Goal: Information Seeking & Learning: Learn about a topic

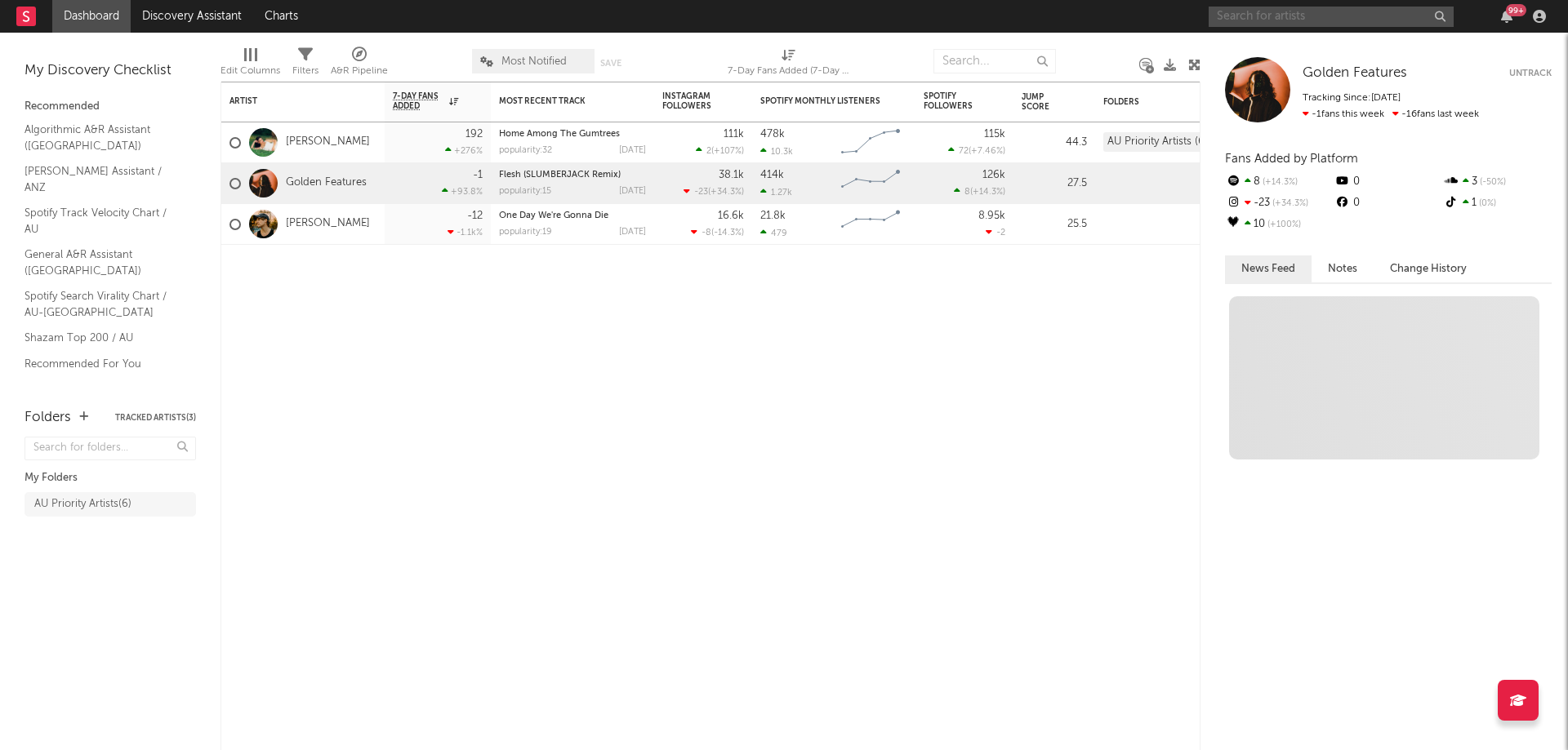
click at [1294, 18] on input "text" at bounding box center [1330, 17] width 245 height 21
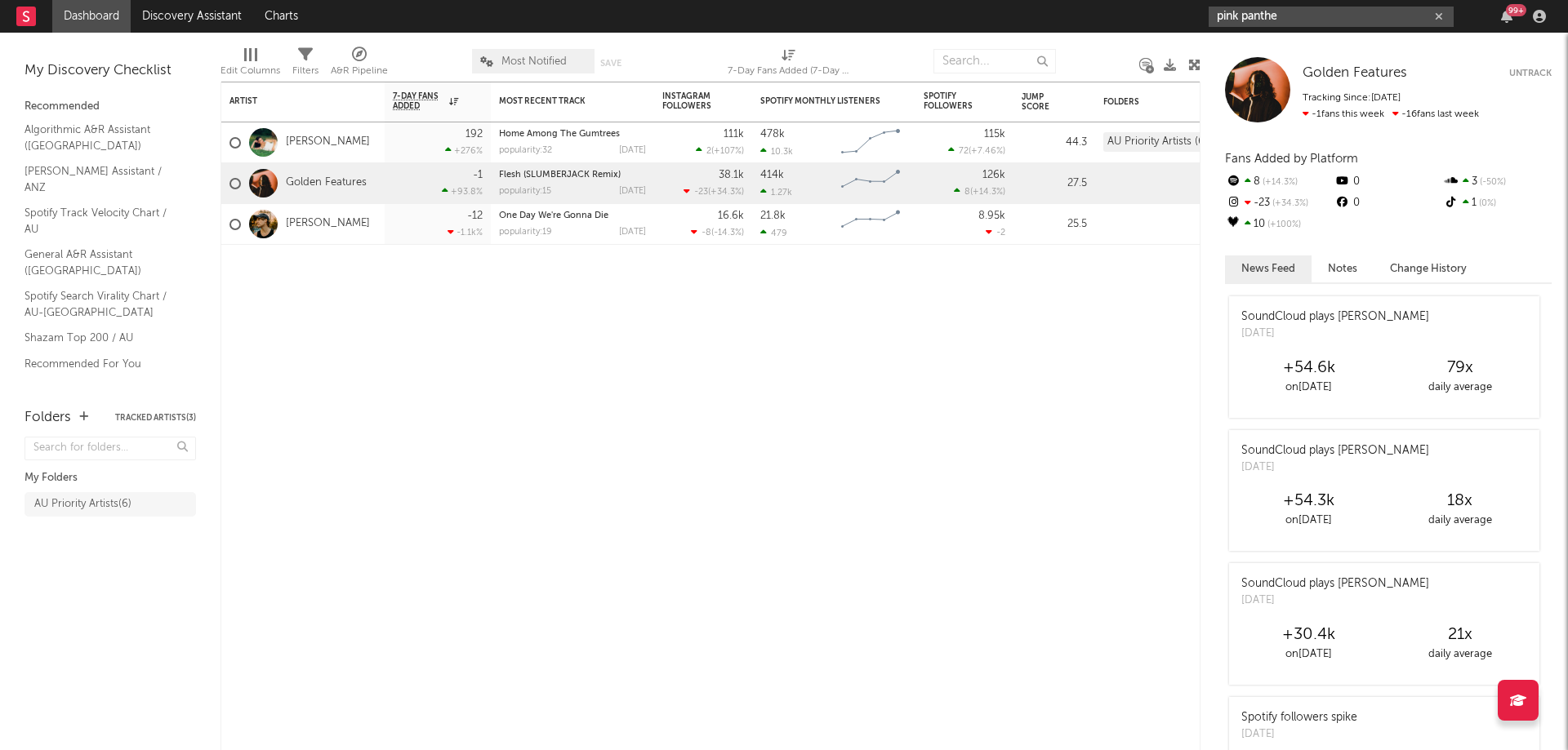
click at [1303, 15] on input "pink panthe" at bounding box center [1330, 17] width 245 height 21
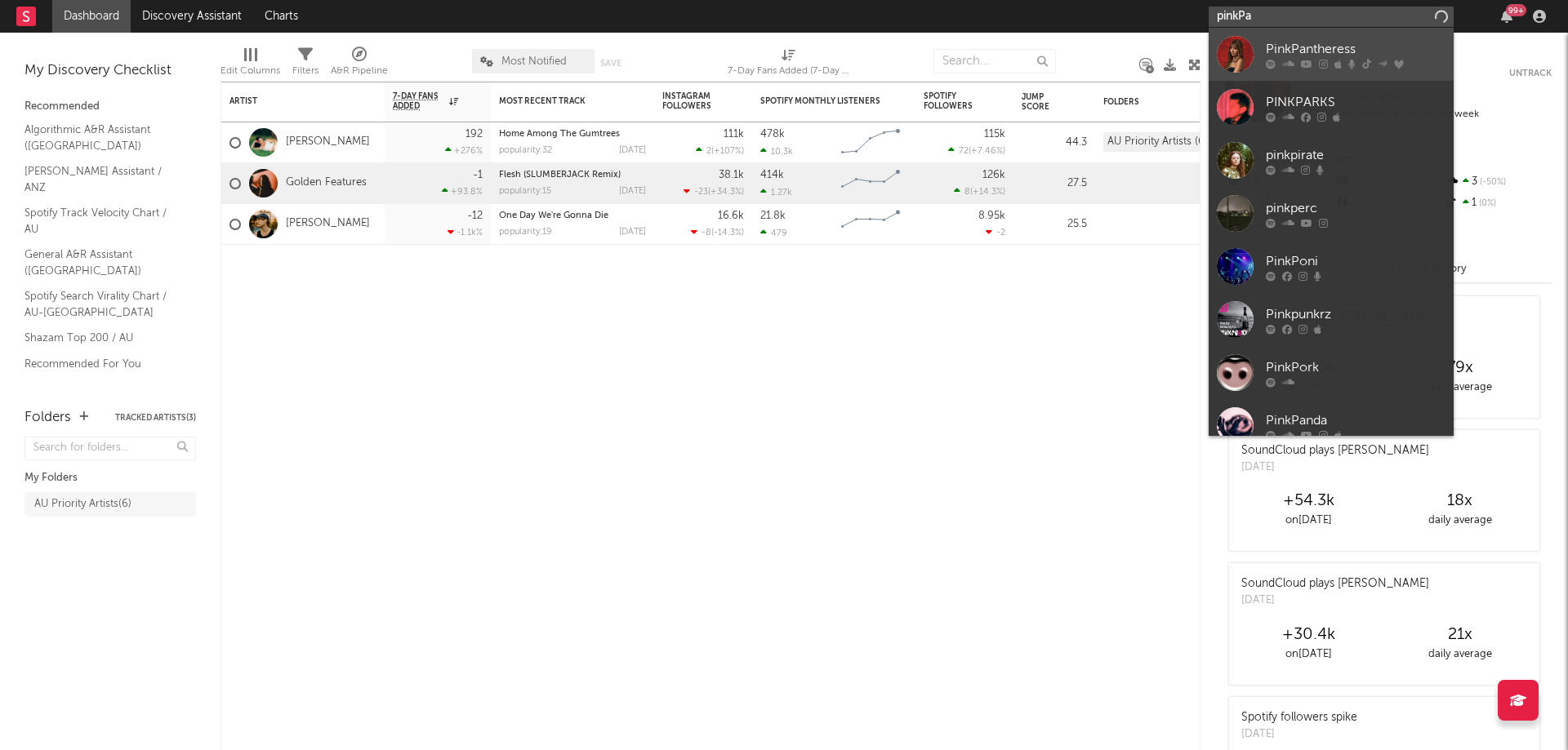
type input "pinkPa"
click at [1270, 48] on div "PinkPantheress" at bounding box center [1355, 50] width 179 height 20
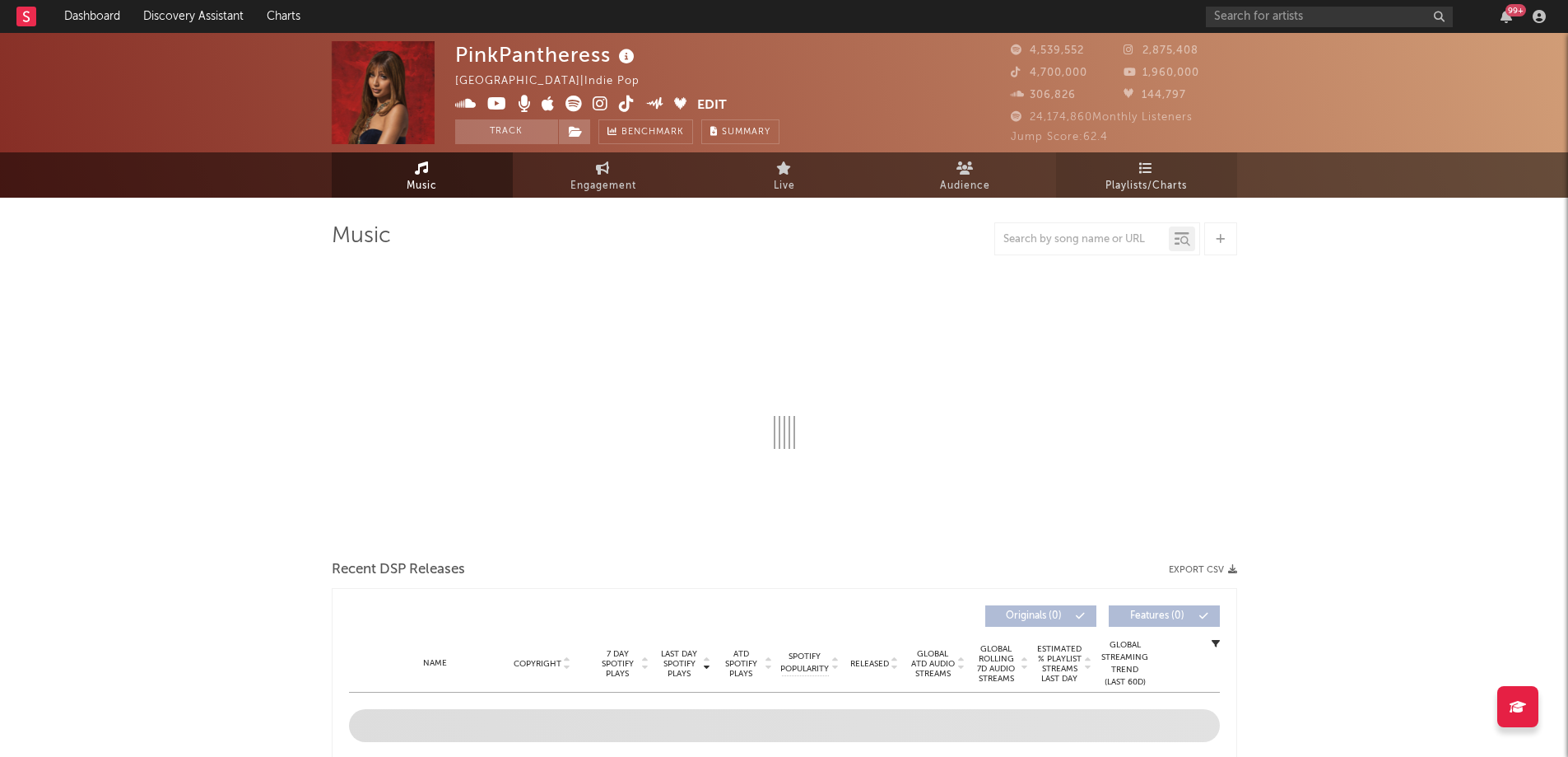
click at [1130, 185] on span "Playlists/Charts" at bounding box center [1146, 186] width 82 height 20
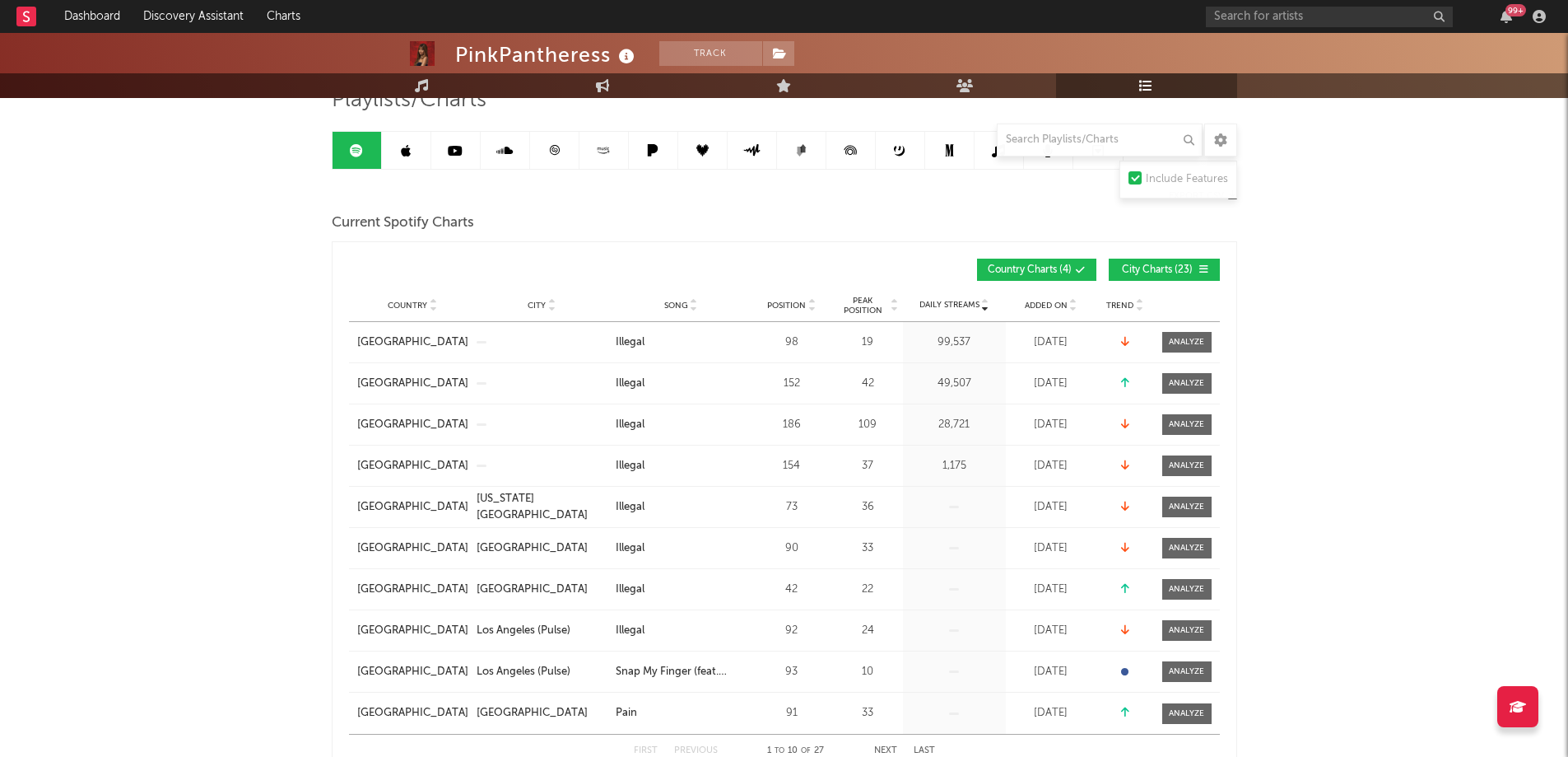
scroll to position [165, 0]
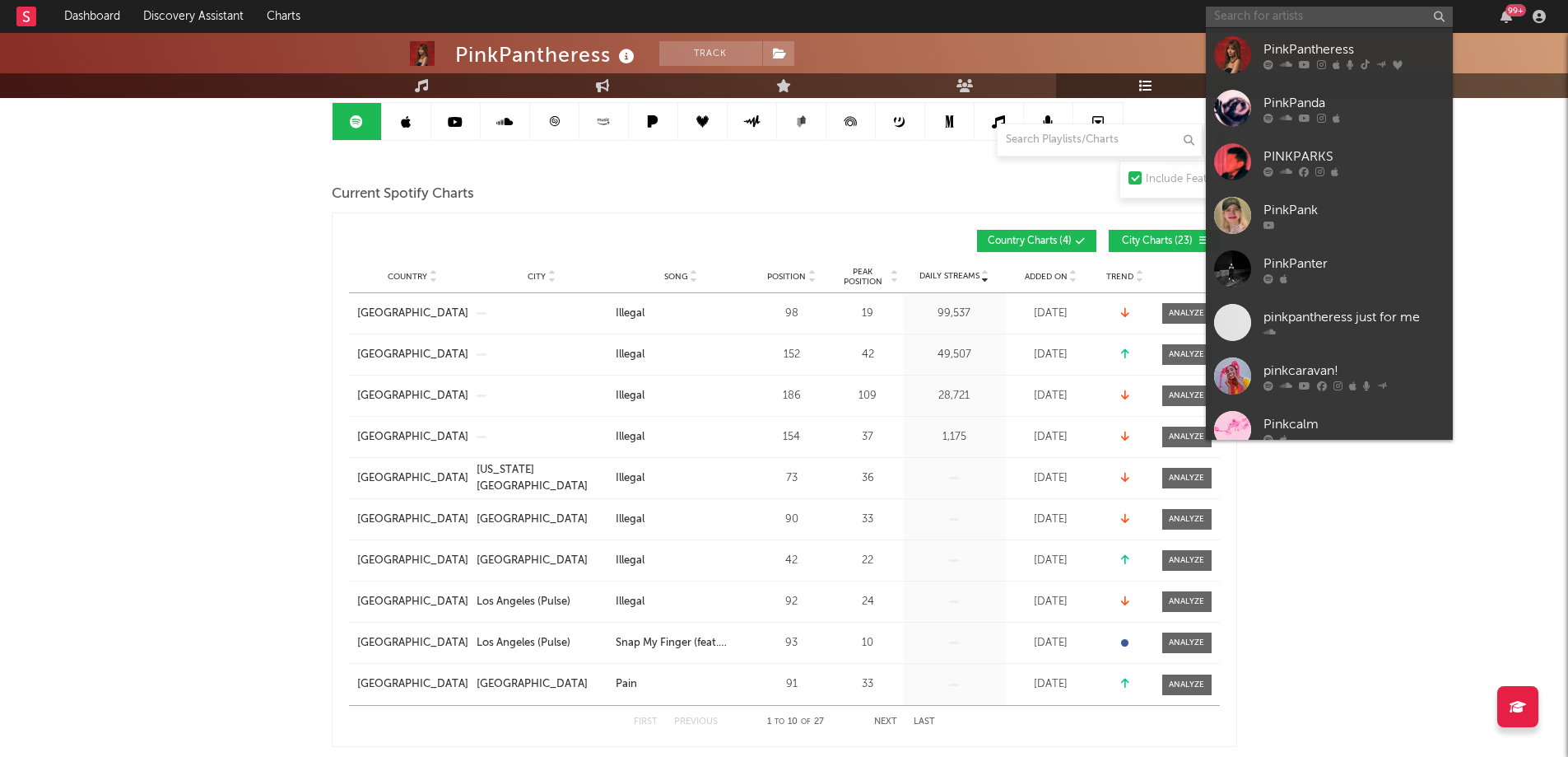
click at [1323, 10] on input "text" at bounding box center [1329, 17] width 247 height 21
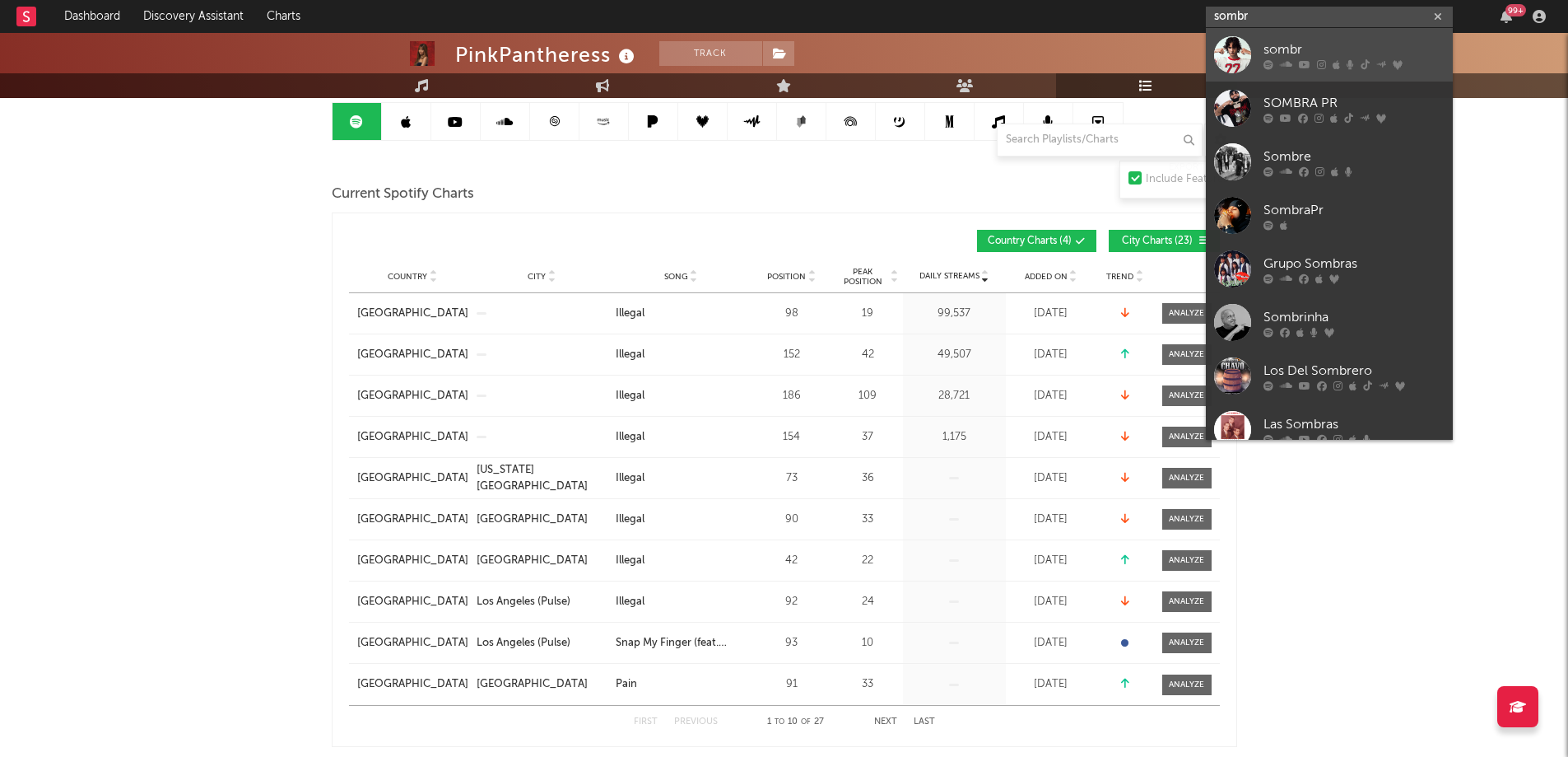
type input "sombr"
click at [1288, 40] on div "sombr" at bounding box center [1353, 50] width 181 height 20
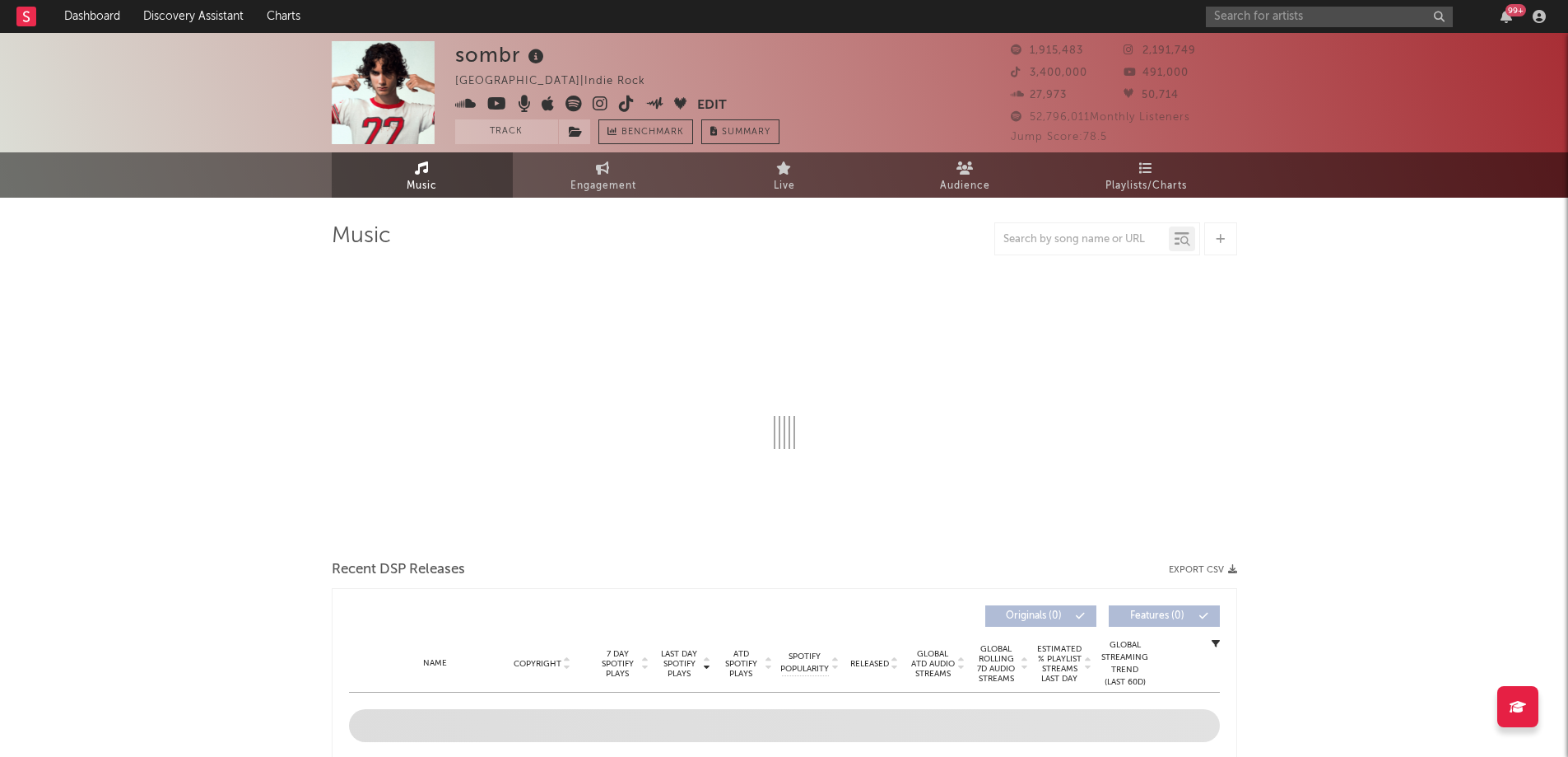
select select "6m"
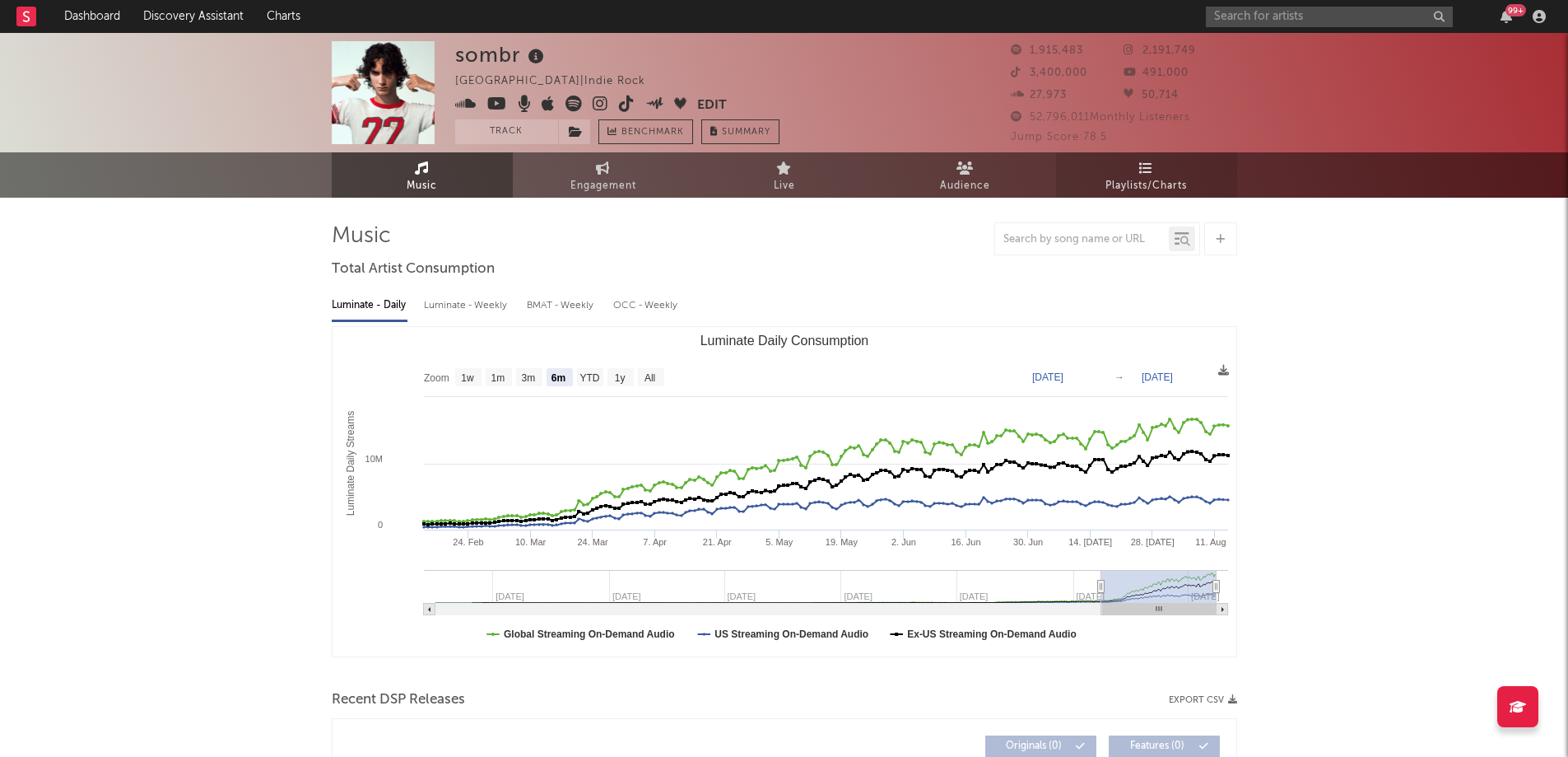
click at [1143, 183] on span "Playlists/Charts" at bounding box center [1146, 186] width 82 height 20
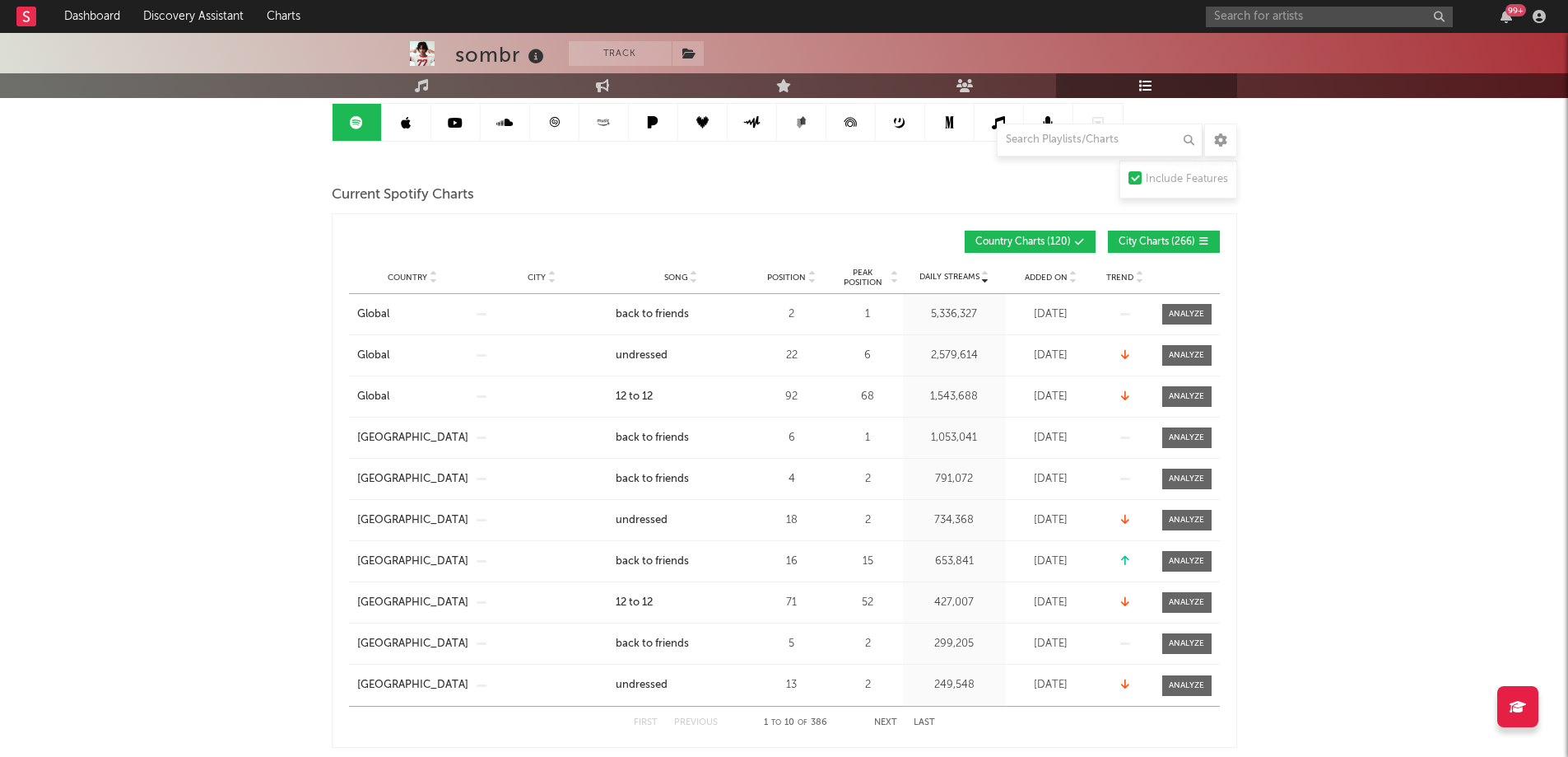
scroll to position [165, 0]
click at [677, 273] on span "Song" at bounding box center [677, 277] width 24 height 10
click at [890, 717] on button "Next" at bounding box center [885, 721] width 23 height 9
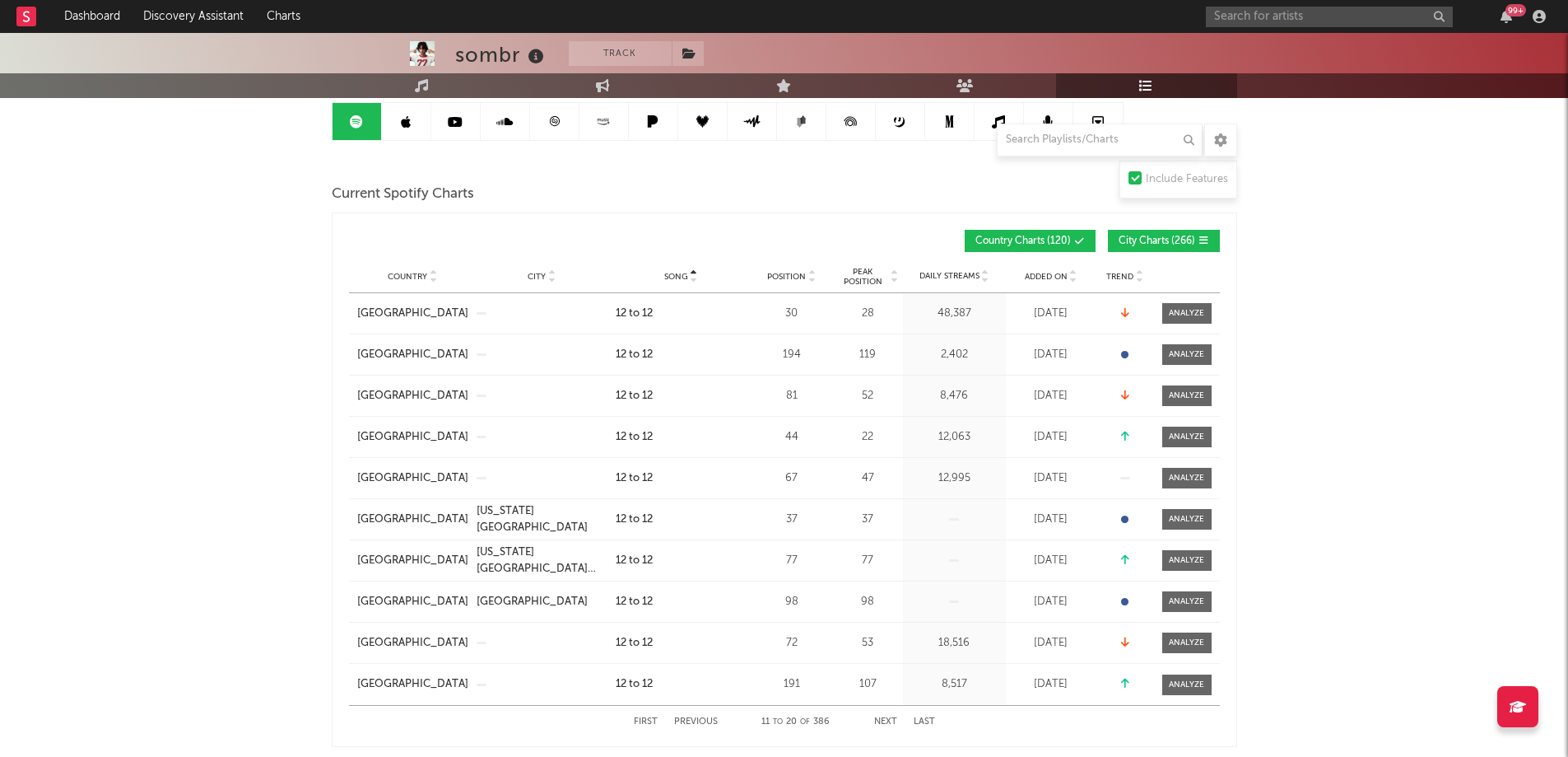
click at [889, 719] on button "Next" at bounding box center [885, 721] width 23 height 9
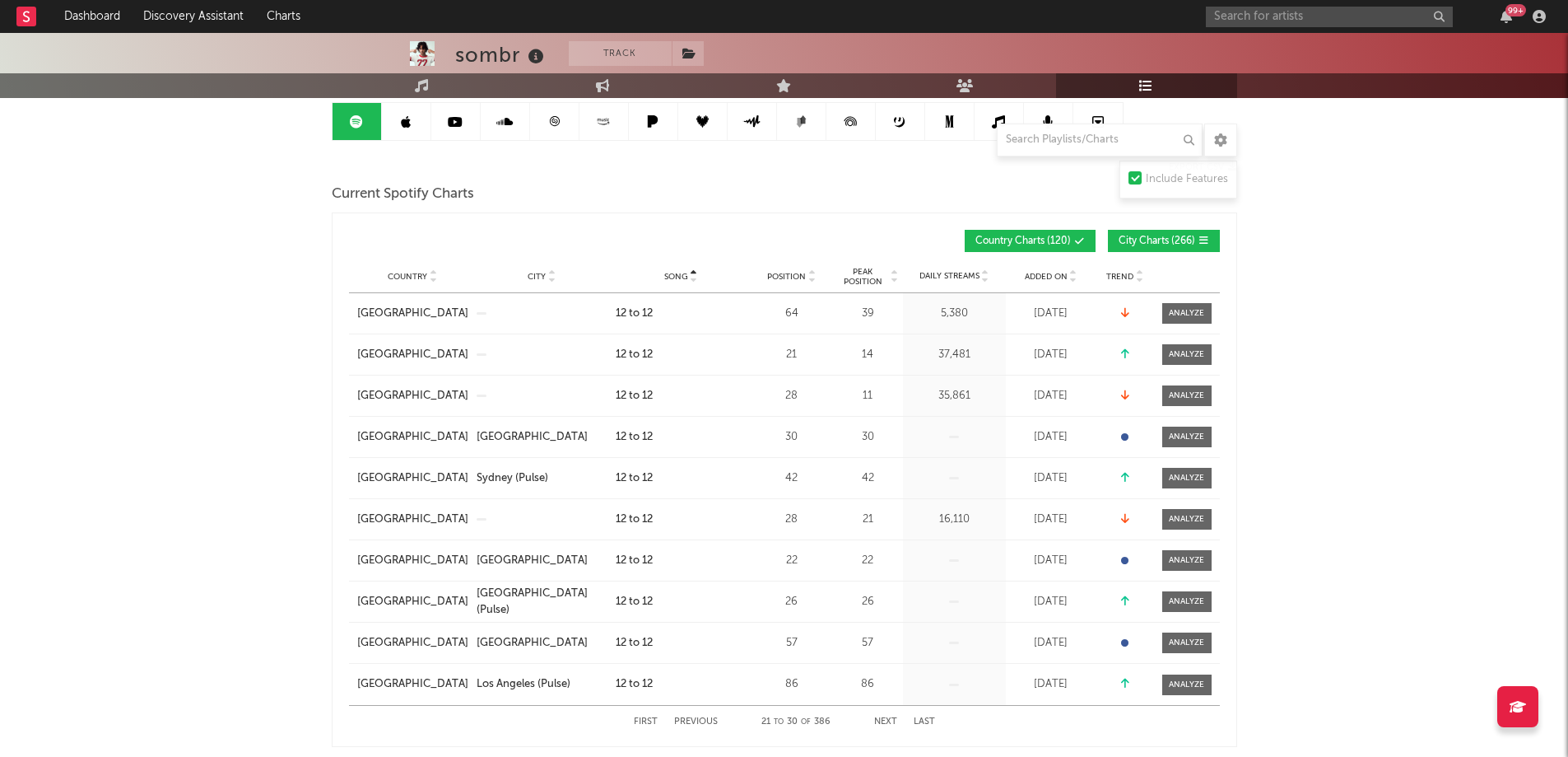
drag, startPoint x: 643, startPoint y: 723, endPoint x: 654, endPoint y: 712, distance: 15.6
click at [643, 722] on button "First" at bounding box center [646, 721] width 24 height 9
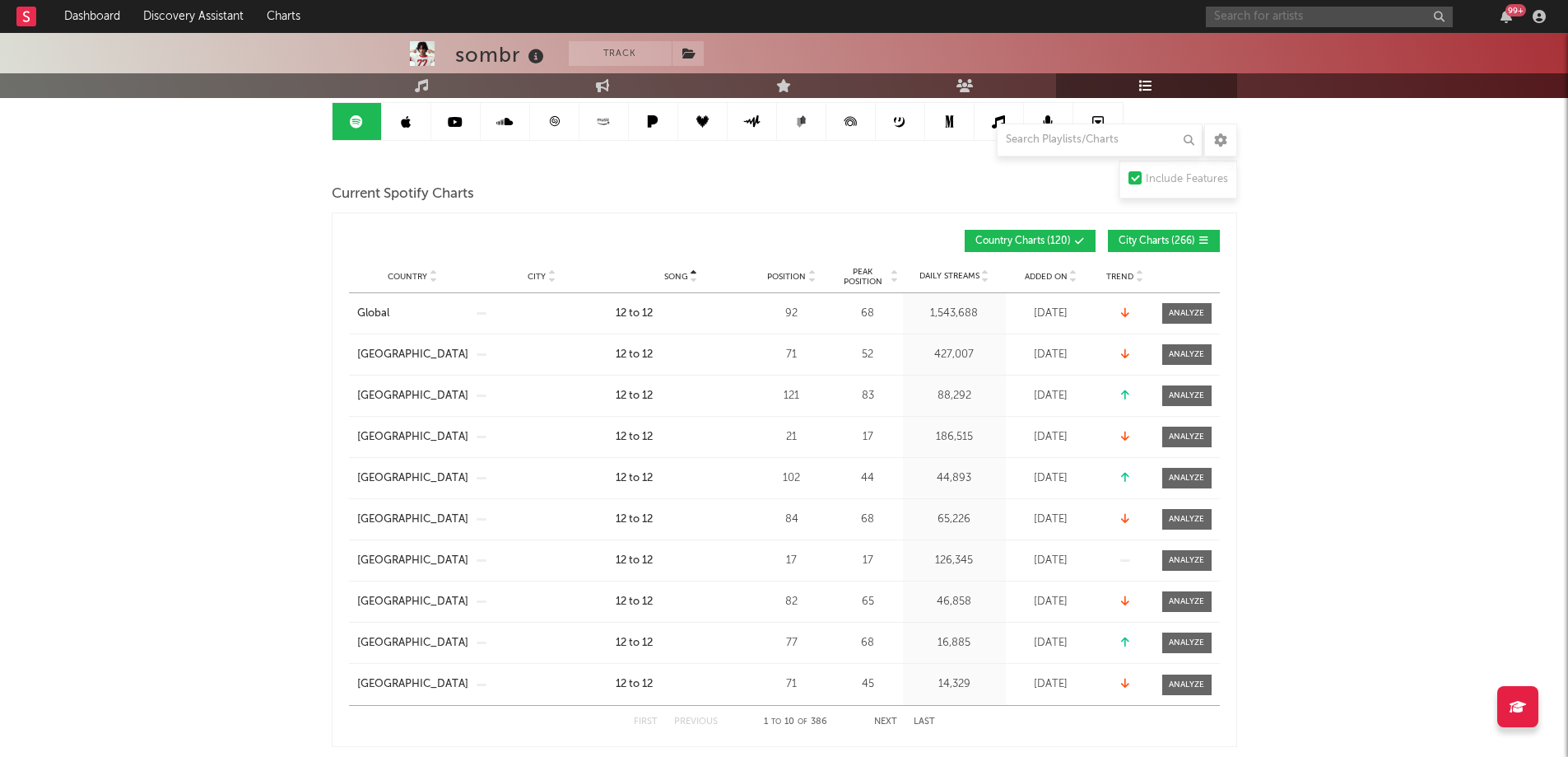
click at [1295, 13] on input "text" at bounding box center [1329, 17] width 247 height 21
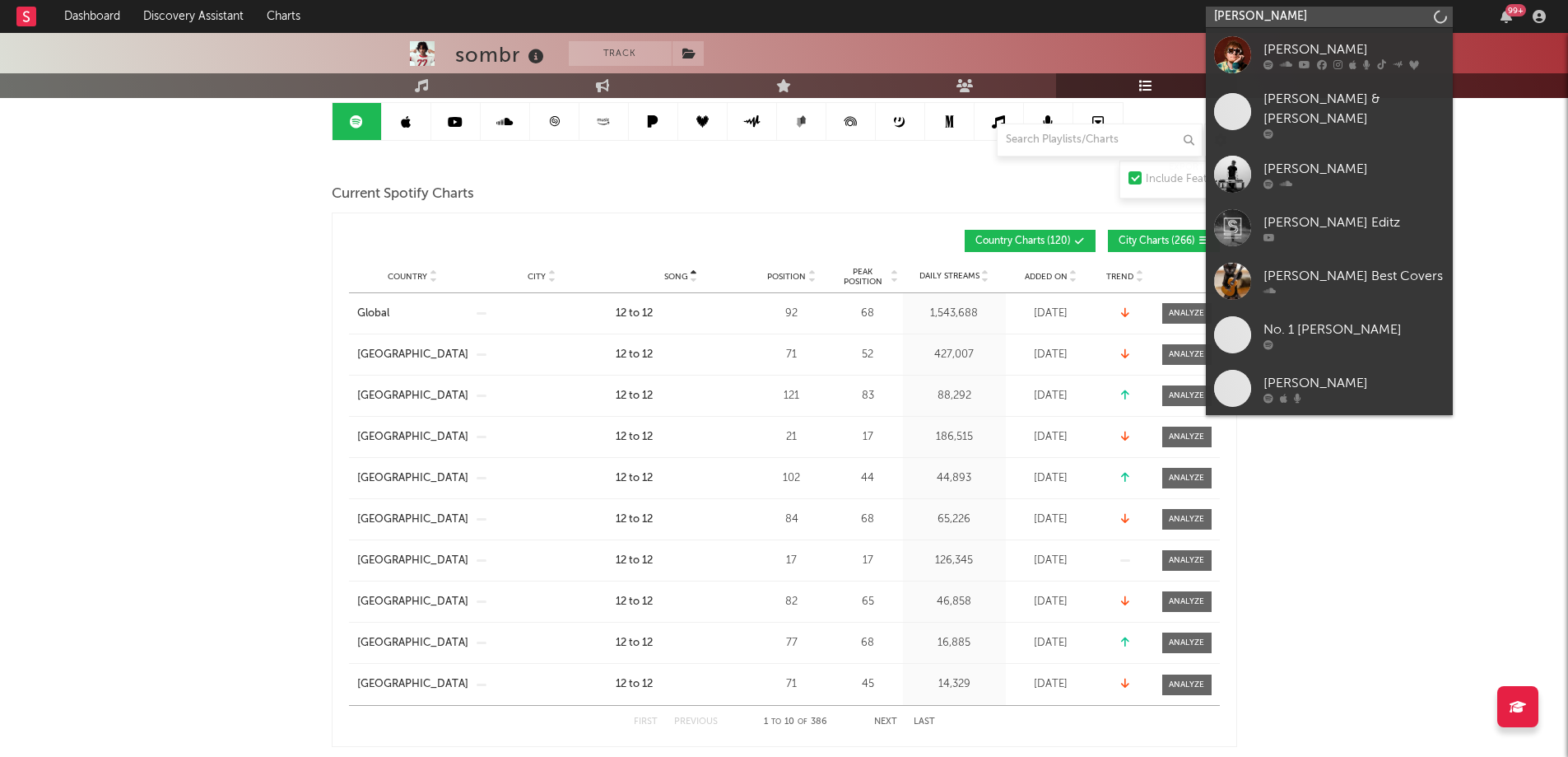
type input "ed sheeran"
click at [1280, 47] on div "[PERSON_NAME]" at bounding box center [1353, 50] width 181 height 20
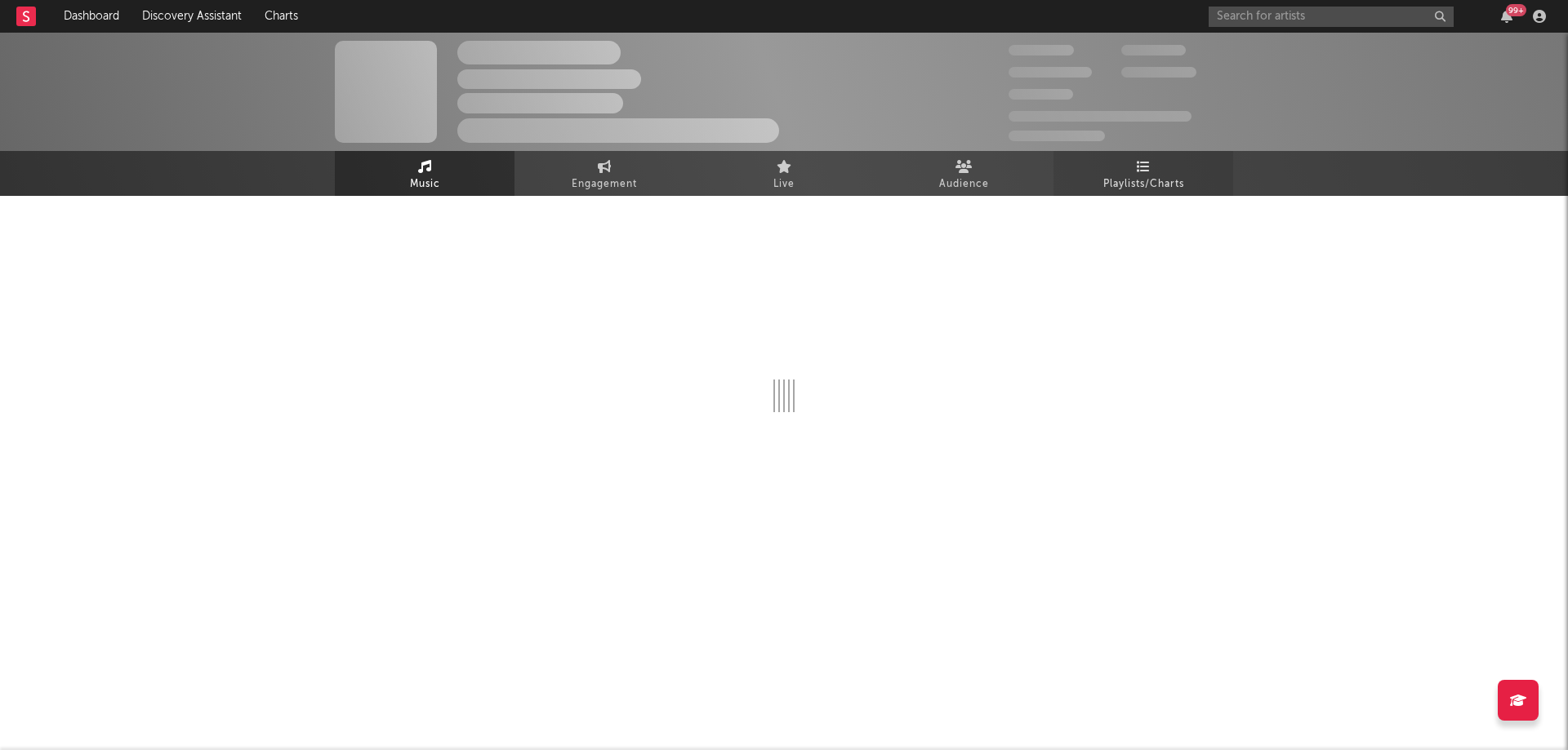
click at [1147, 177] on span "Playlists/Charts" at bounding box center [1144, 184] width 81 height 20
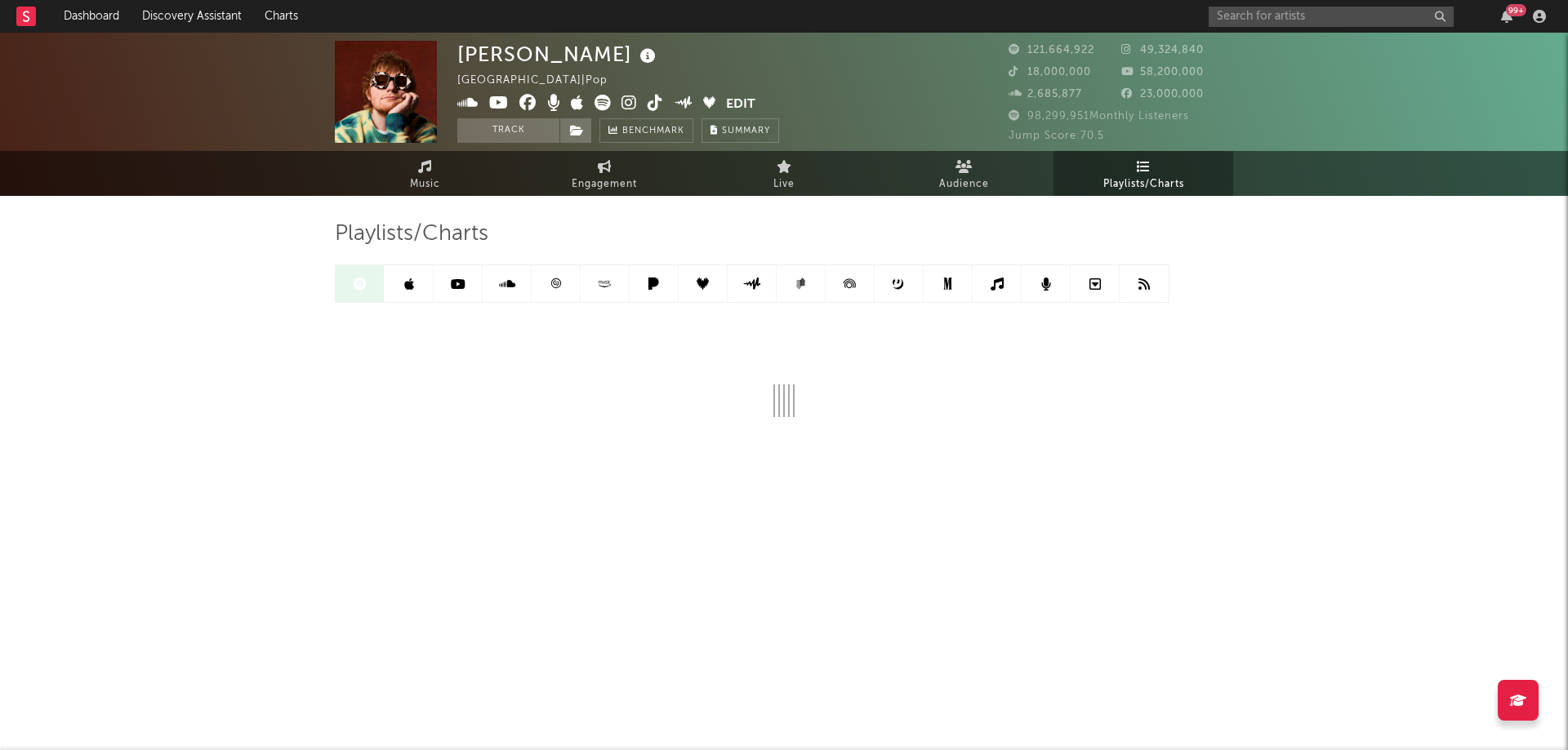
click at [1142, 169] on icon at bounding box center [1144, 165] width 14 height 13
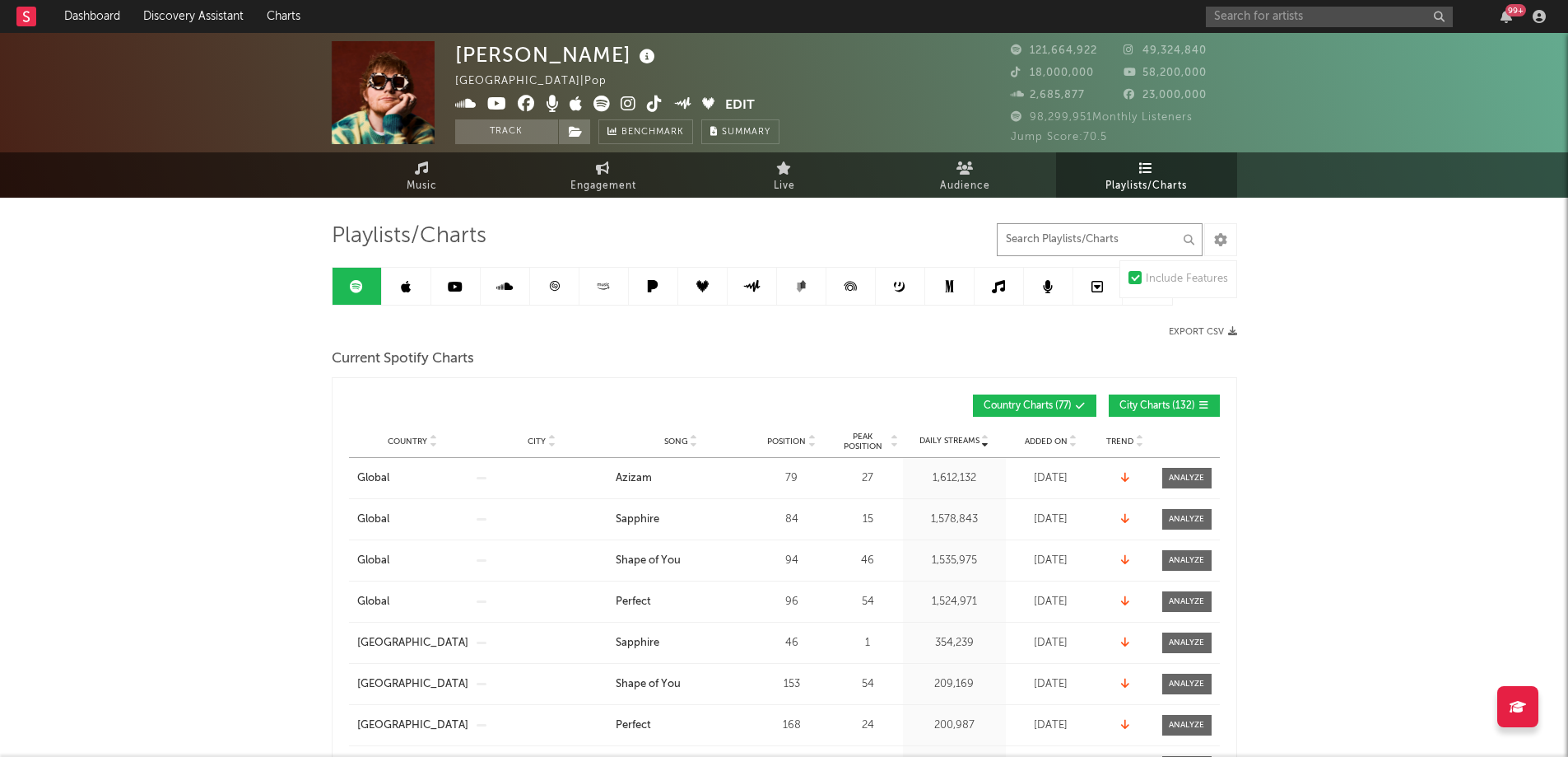
click at [1069, 244] on input "text" at bounding box center [1100, 239] width 206 height 33
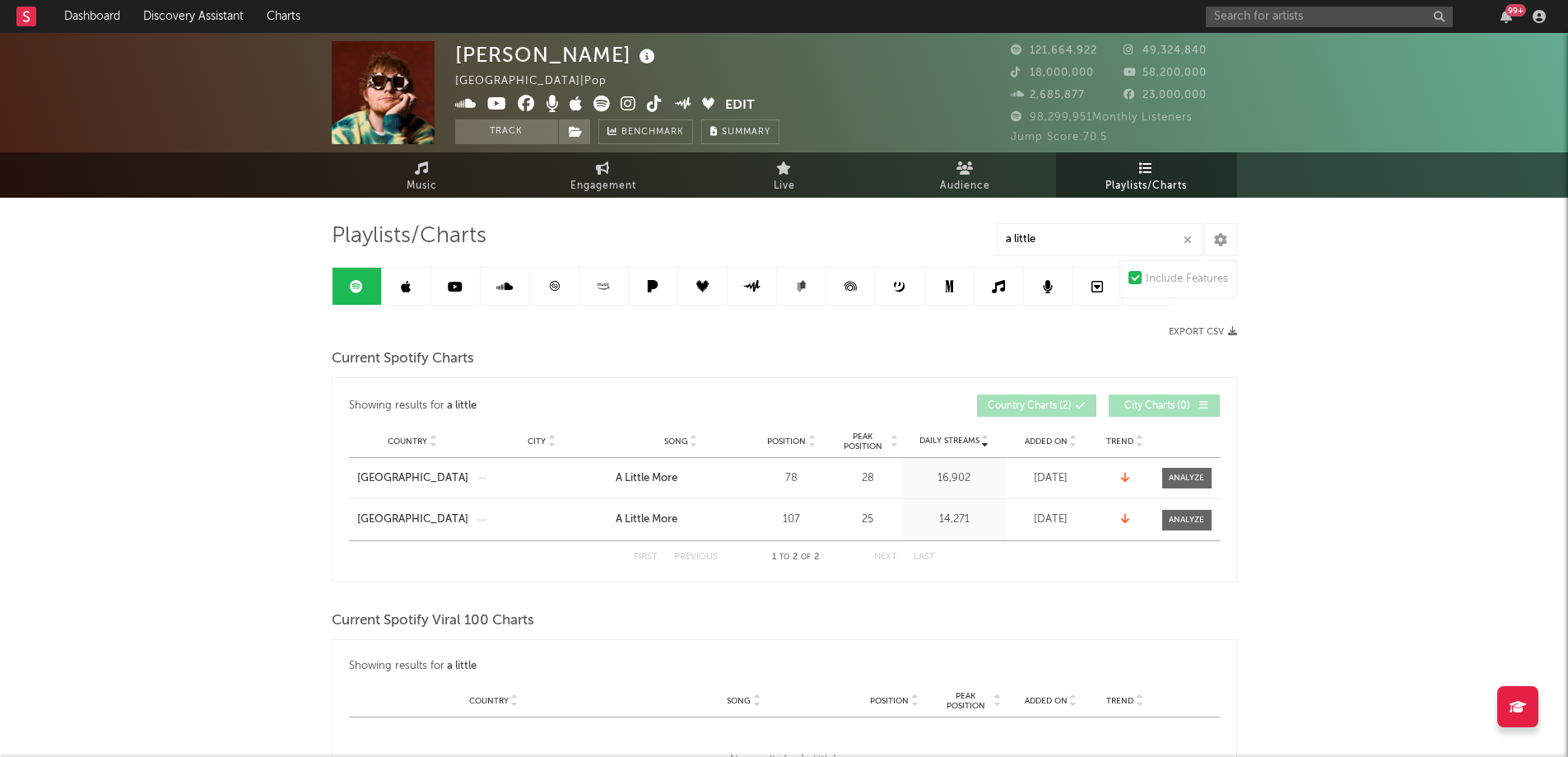
drag, startPoint x: 1040, startPoint y: 241, endPoint x: 711, endPoint y: 247, distance: 329.1
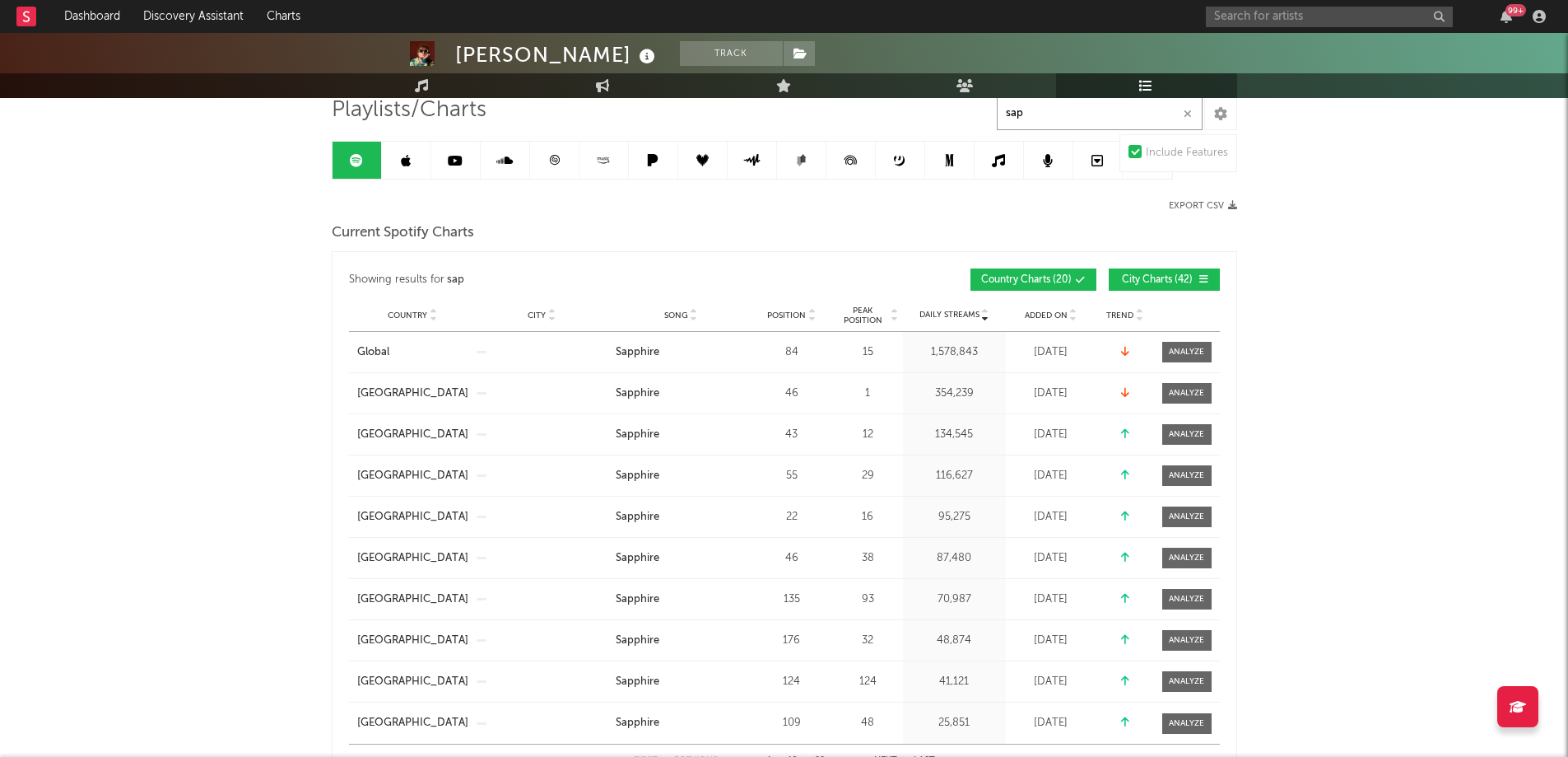
scroll to position [165, 0]
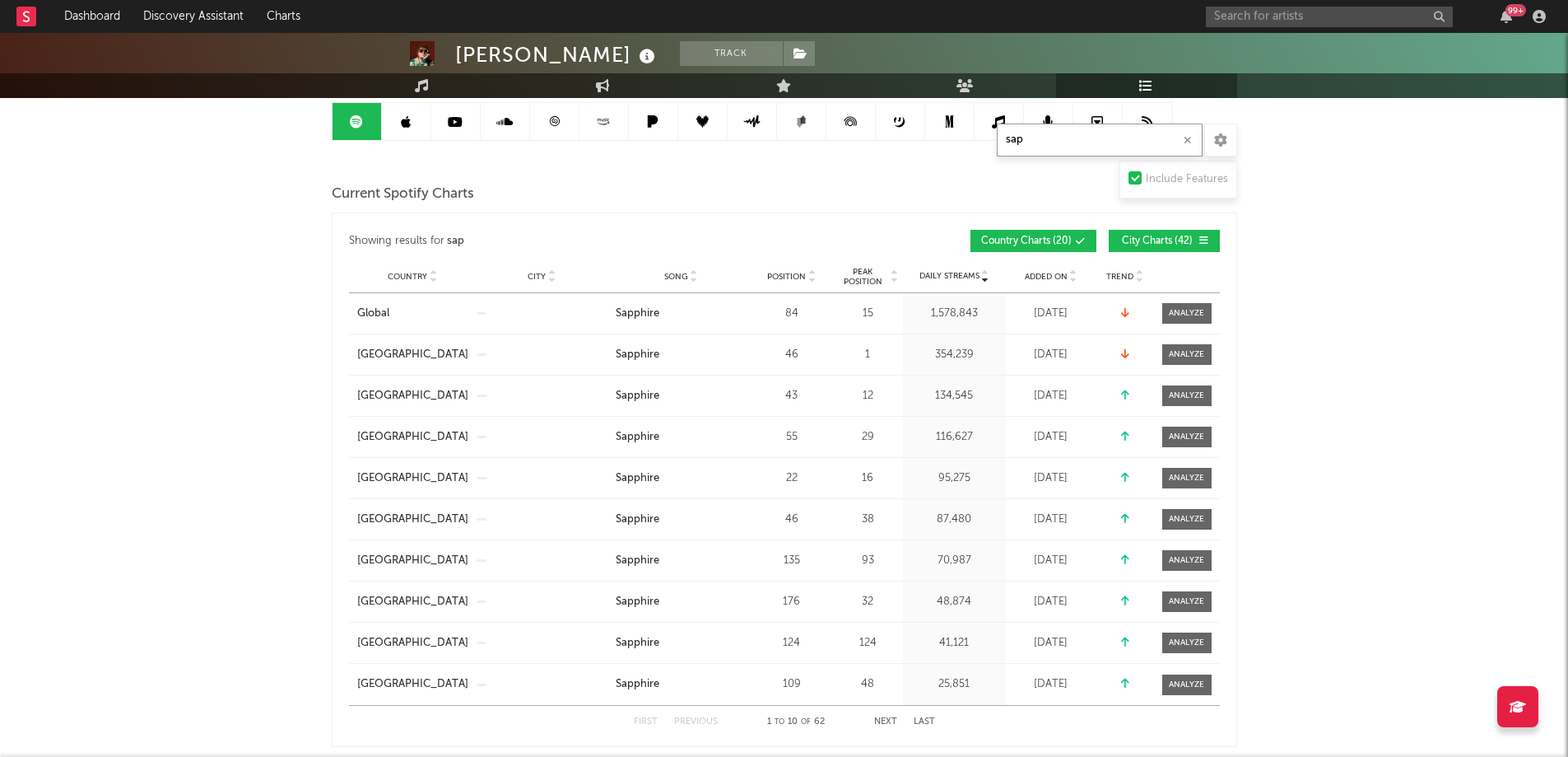
type input "sap"
click at [774, 276] on span "Position" at bounding box center [786, 277] width 39 height 10
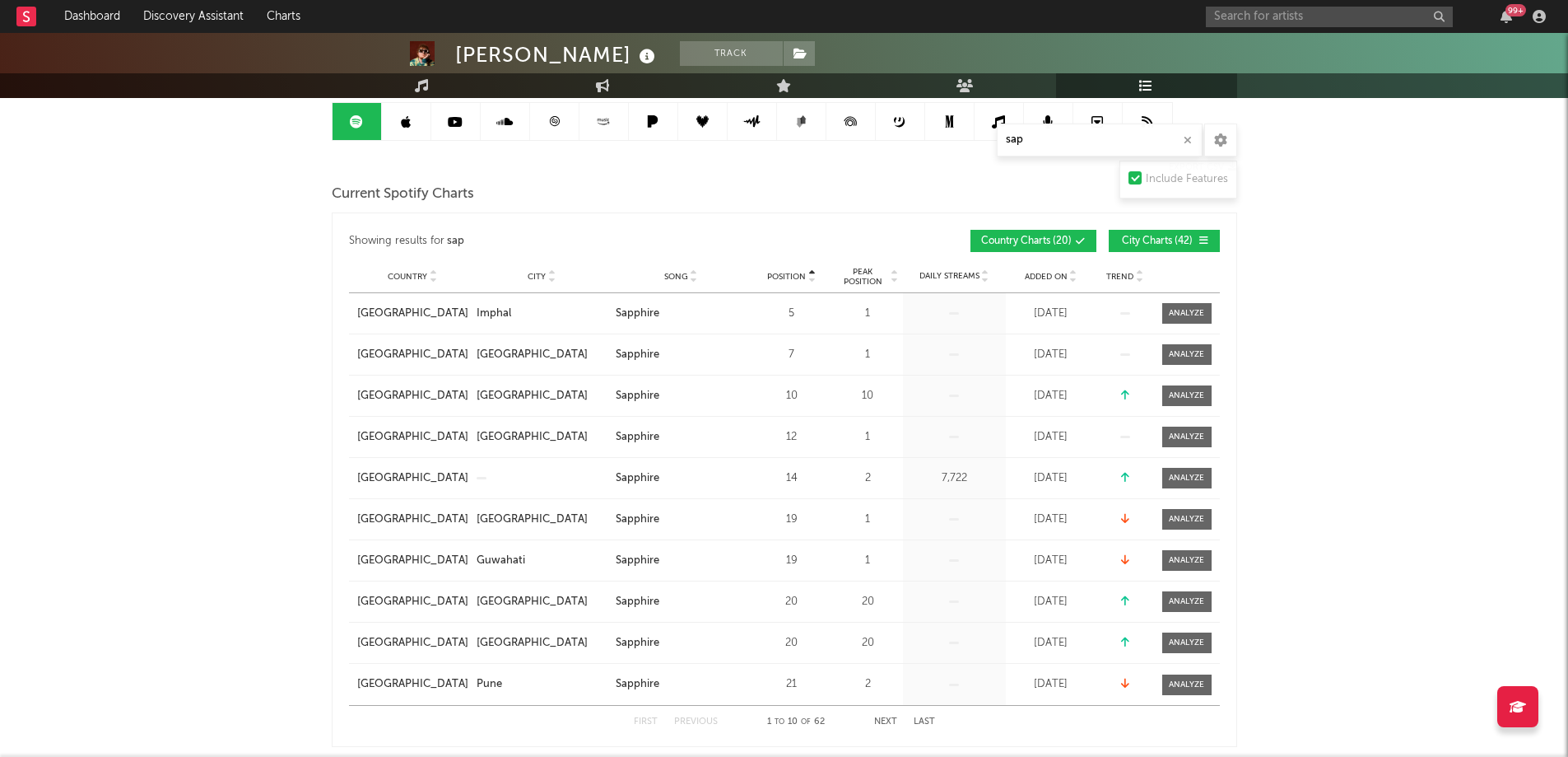
click at [1175, 234] on button "City Charts ( 42 )" at bounding box center [1164, 241] width 111 height 22
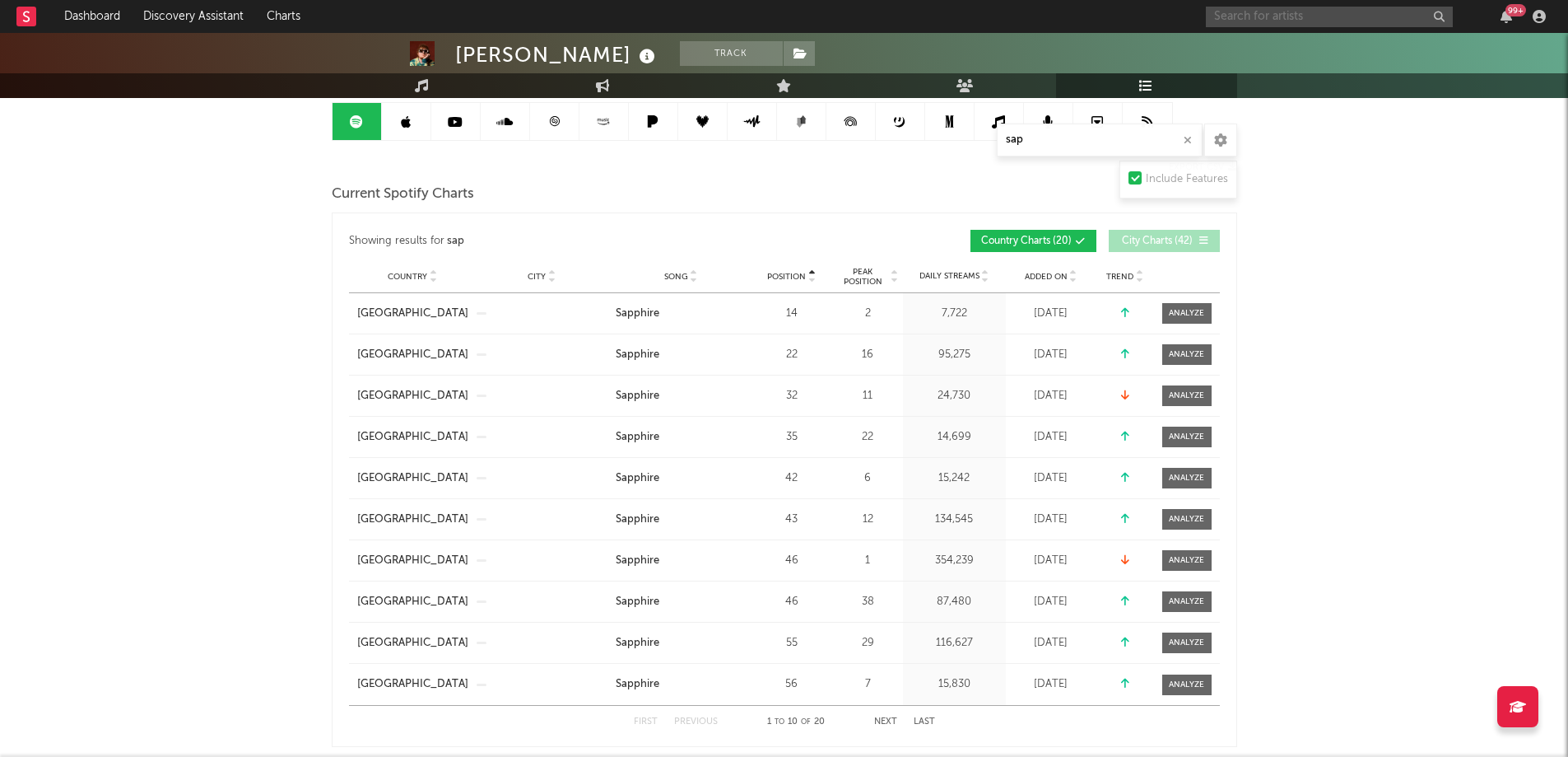
click at [1250, 11] on input "text" at bounding box center [1329, 17] width 247 height 21
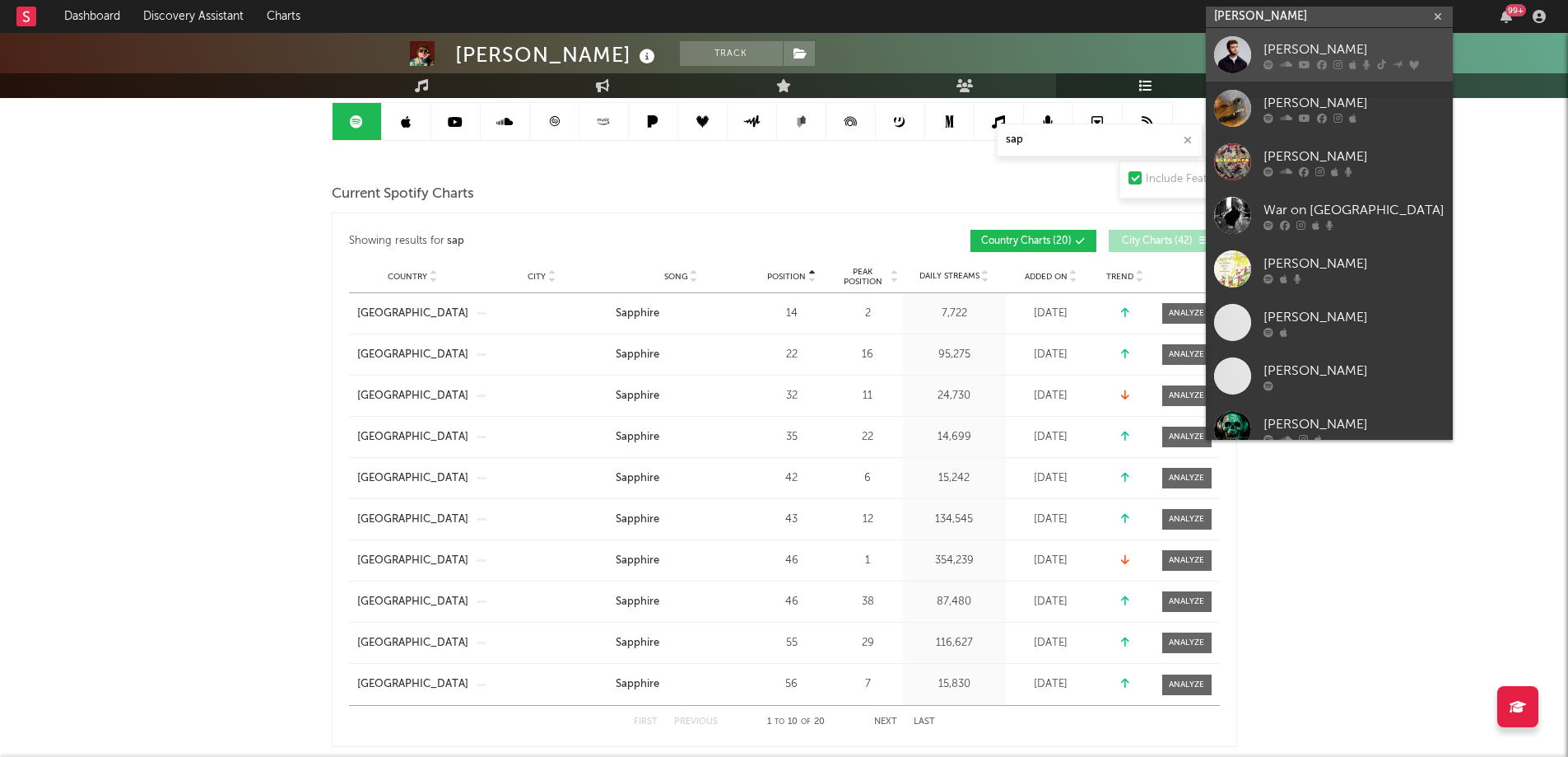
type input "alex warr"
click at [1309, 42] on div "[PERSON_NAME]" at bounding box center [1353, 50] width 181 height 20
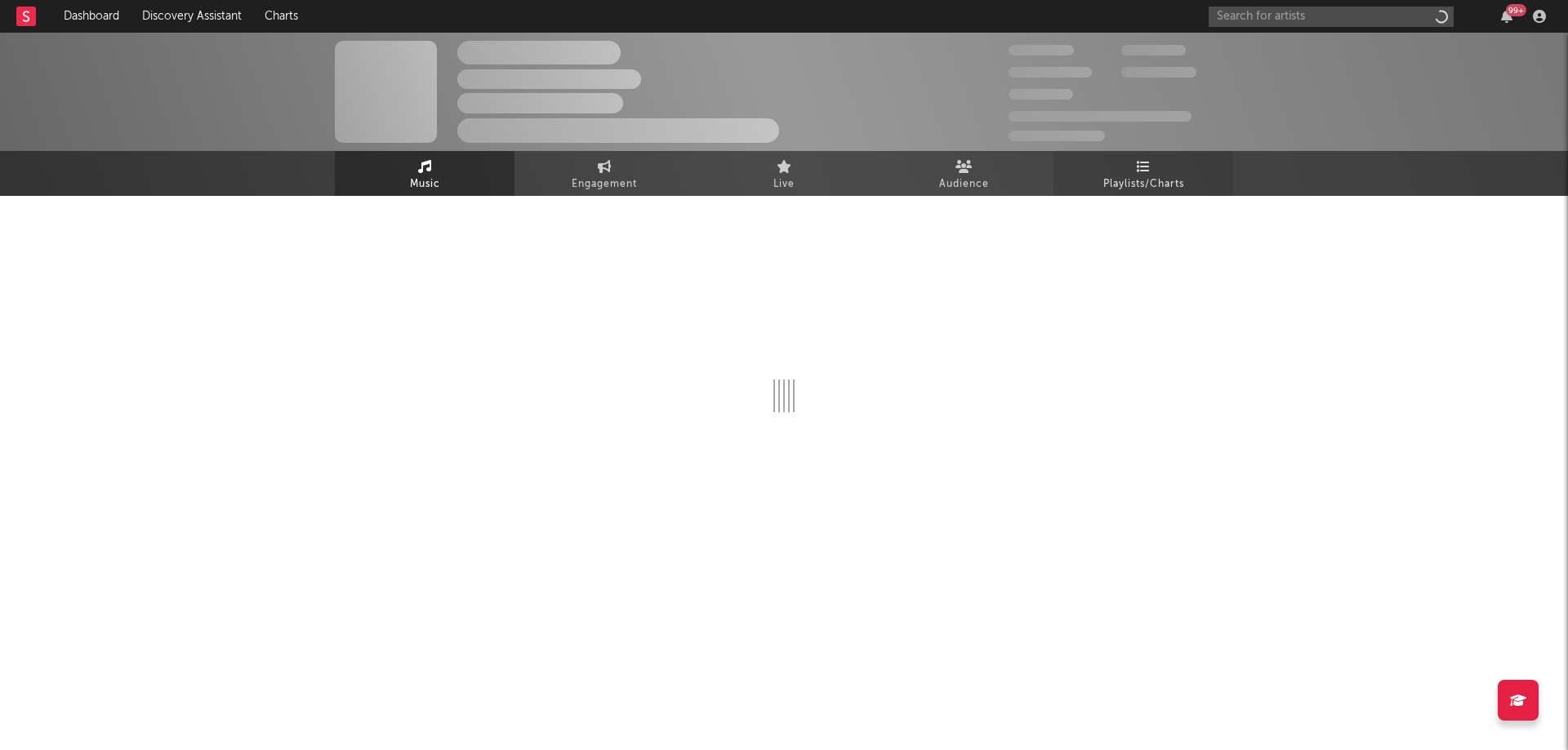
click at [1142, 170] on icon at bounding box center [1144, 165] width 14 height 13
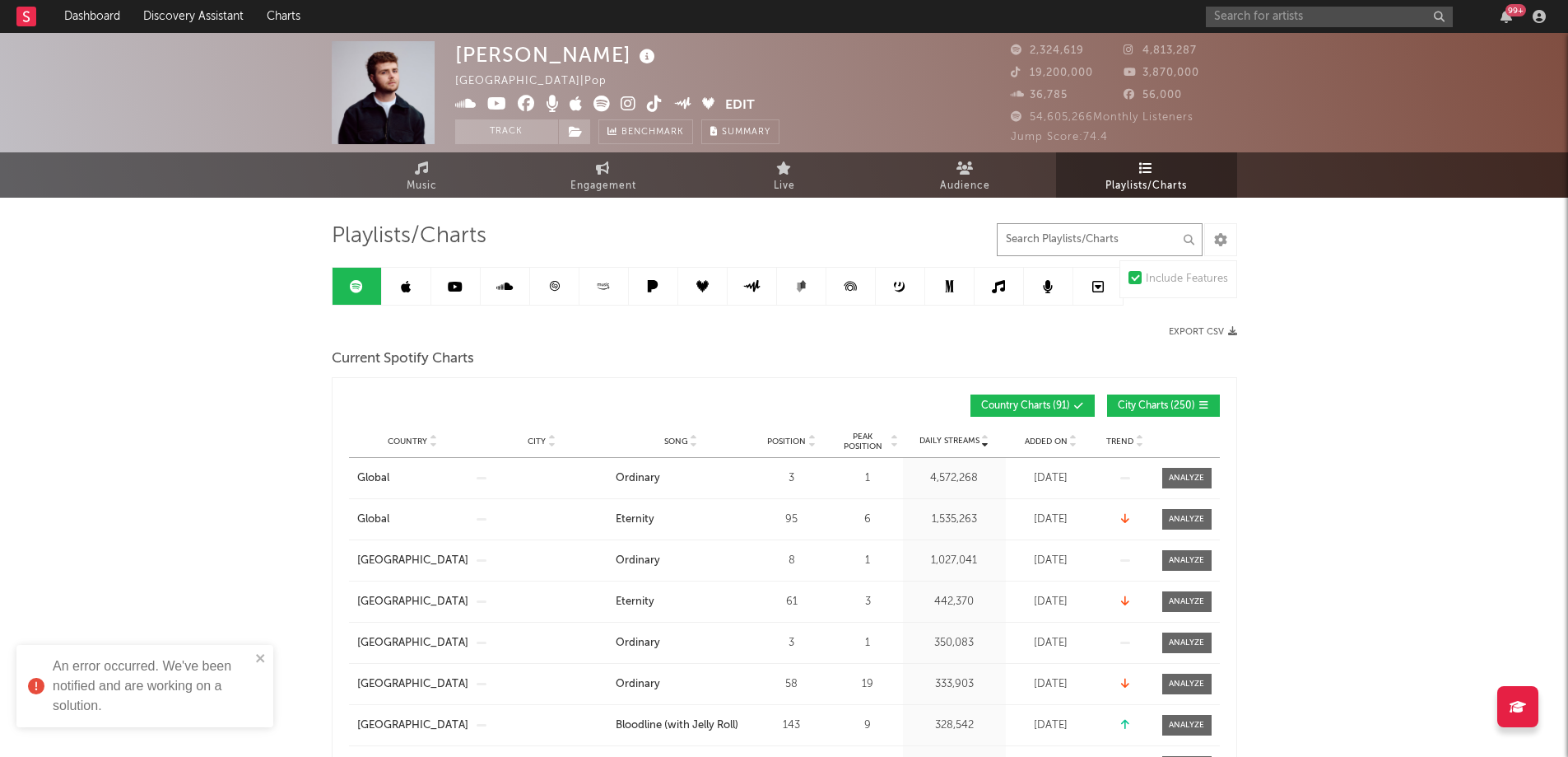
click at [1047, 244] on input "text" at bounding box center [1100, 239] width 206 height 33
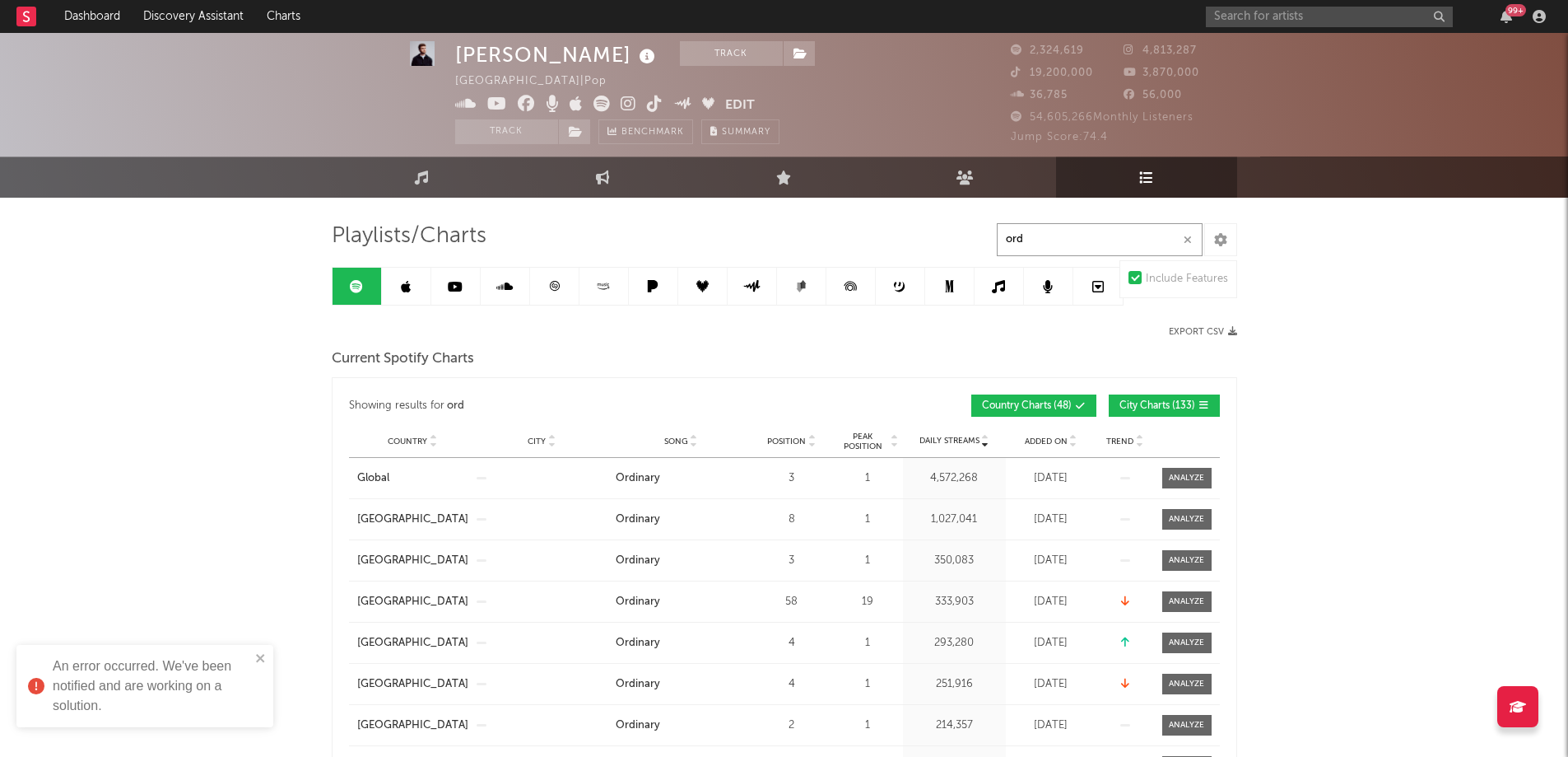
scroll to position [82, 0]
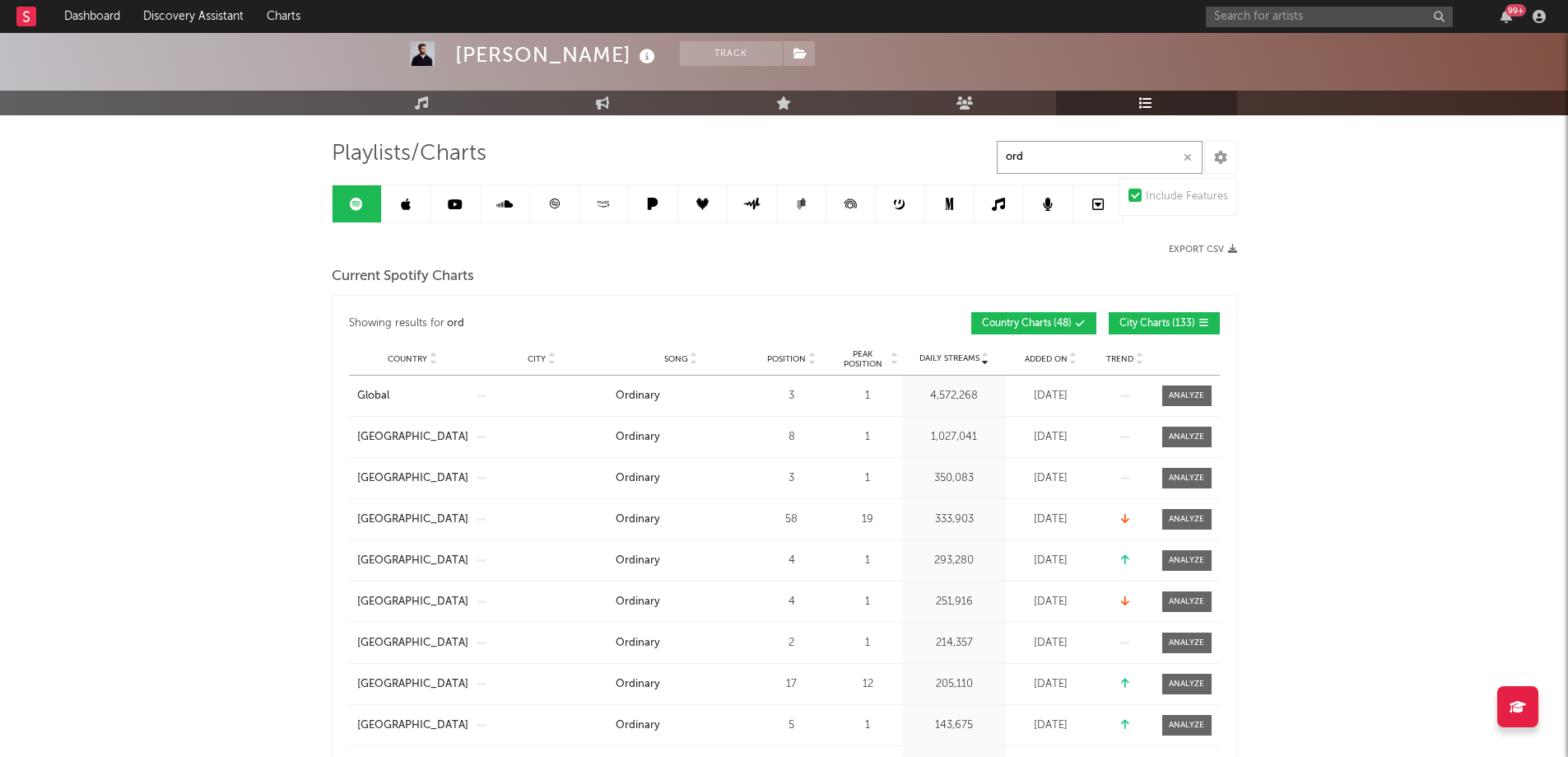
type input "ord"
click at [780, 357] on span "Position" at bounding box center [786, 359] width 39 height 10
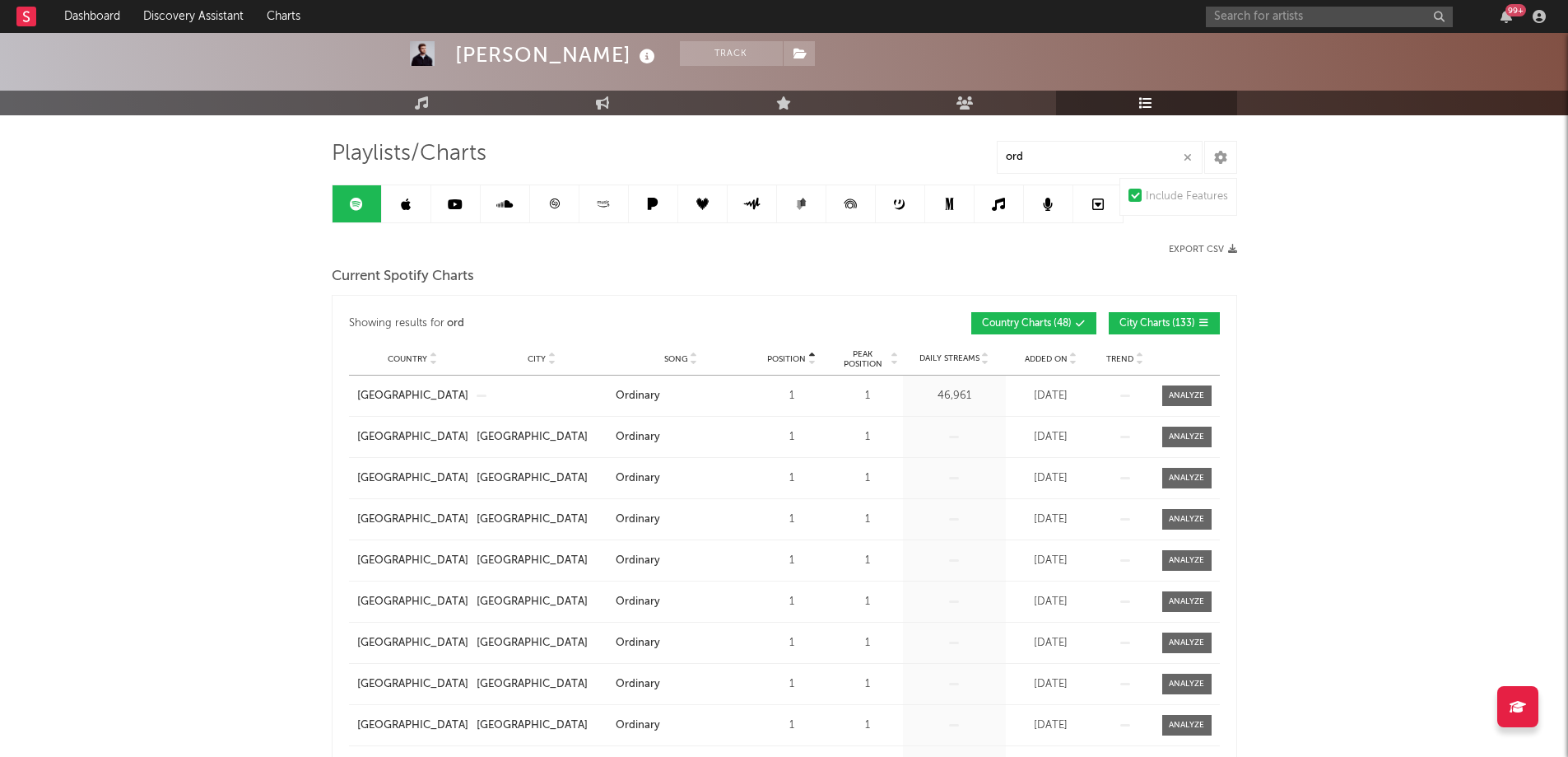
click at [789, 358] on span "Position" at bounding box center [786, 359] width 39 height 10
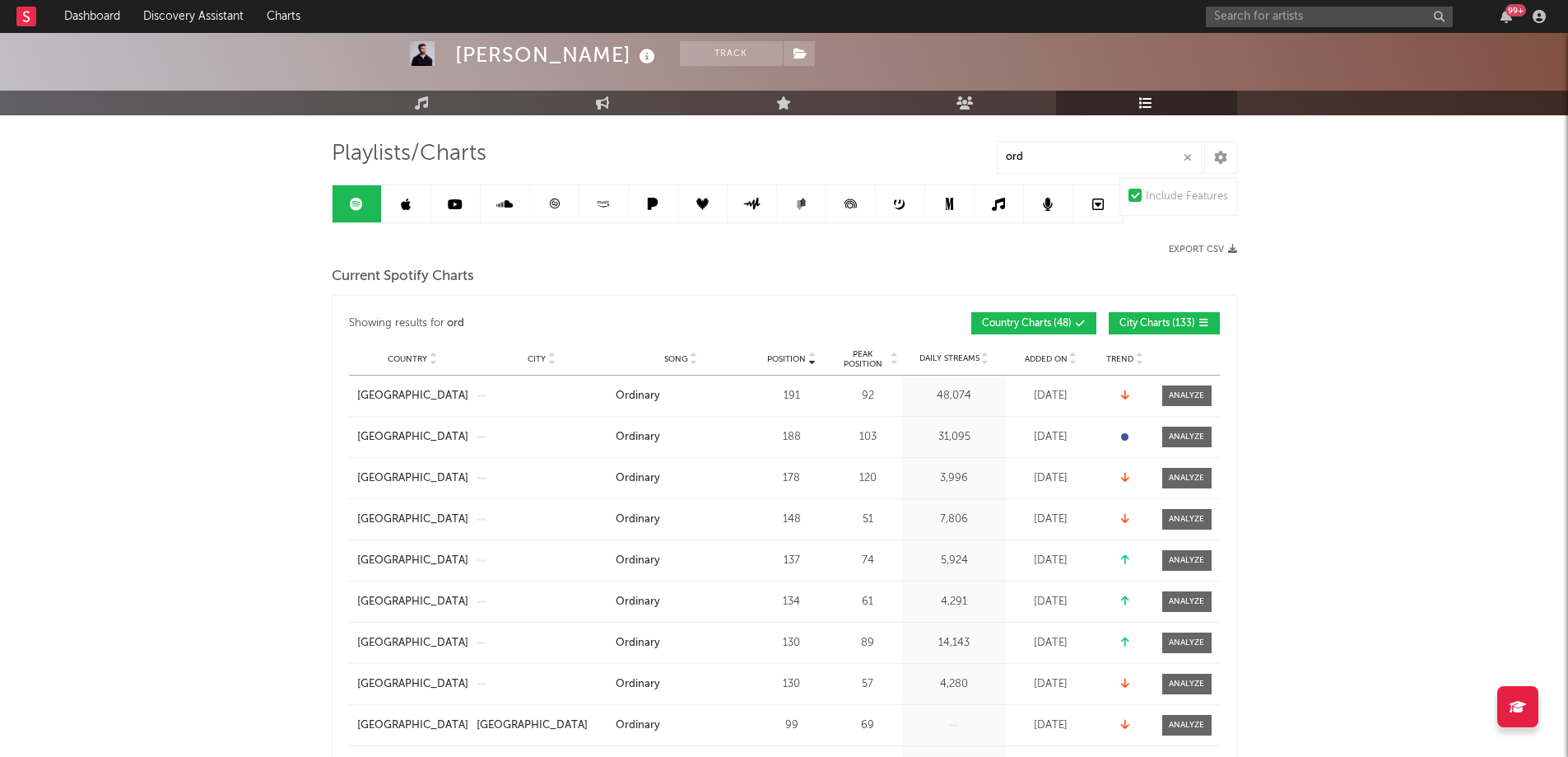
click at [789, 358] on span "Position" at bounding box center [786, 359] width 39 height 10
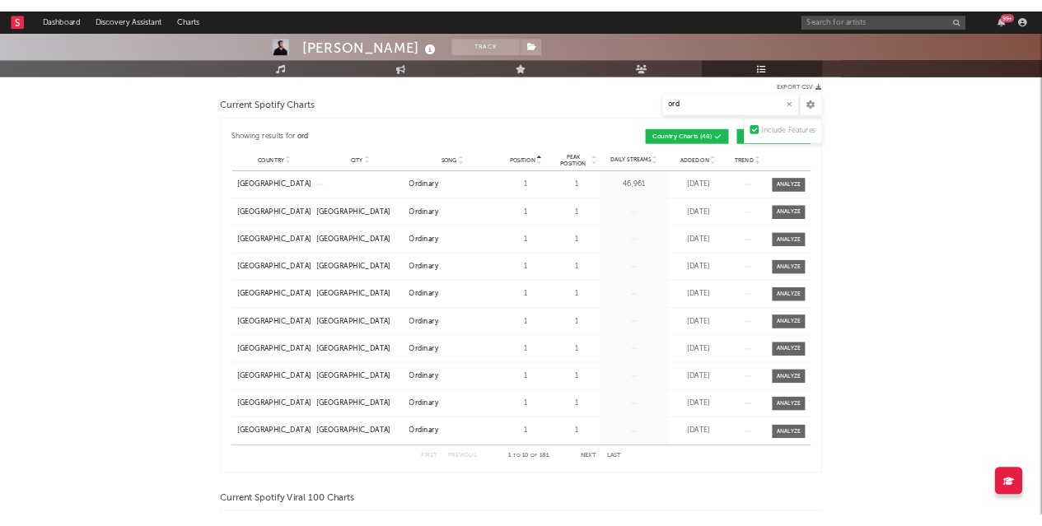
scroll to position [247, 0]
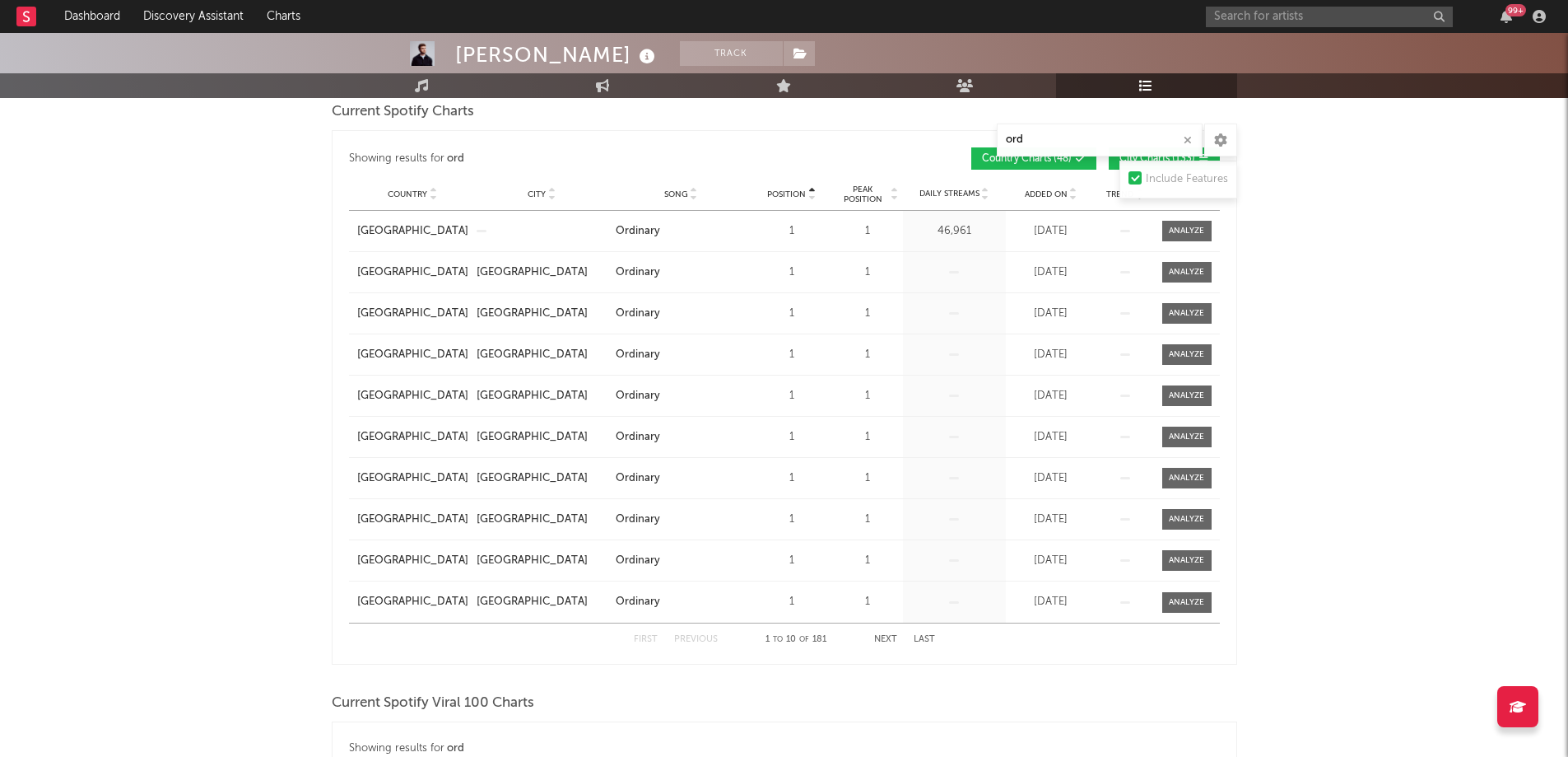
click at [887, 635] on button "Next" at bounding box center [885, 639] width 23 height 9
click at [884, 638] on button "Next" at bounding box center [885, 639] width 23 height 9
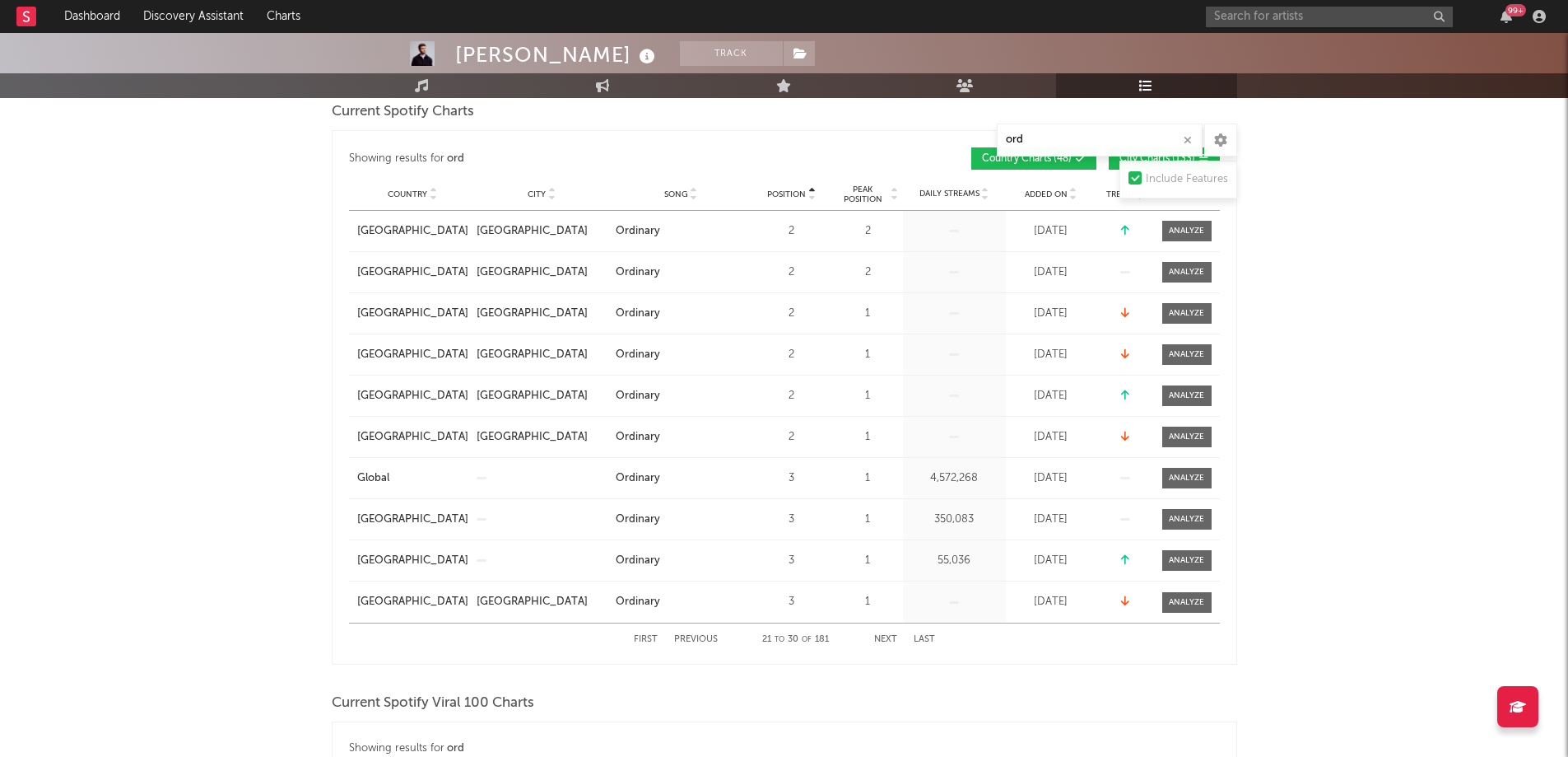
click at [877, 638] on button "Next" at bounding box center [885, 639] width 23 height 9
click at [686, 627] on div "First Previous 41 to 50 of 181 Next Last" at bounding box center [784, 640] width 301 height 32
click at [689, 644] on div "First Previous 41 to 50 of 181 Next Last" at bounding box center [784, 640] width 301 height 32
click at [689, 629] on div "First Previous 41 to 50 of 181 Next Last" at bounding box center [784, 640] width 301 height 32
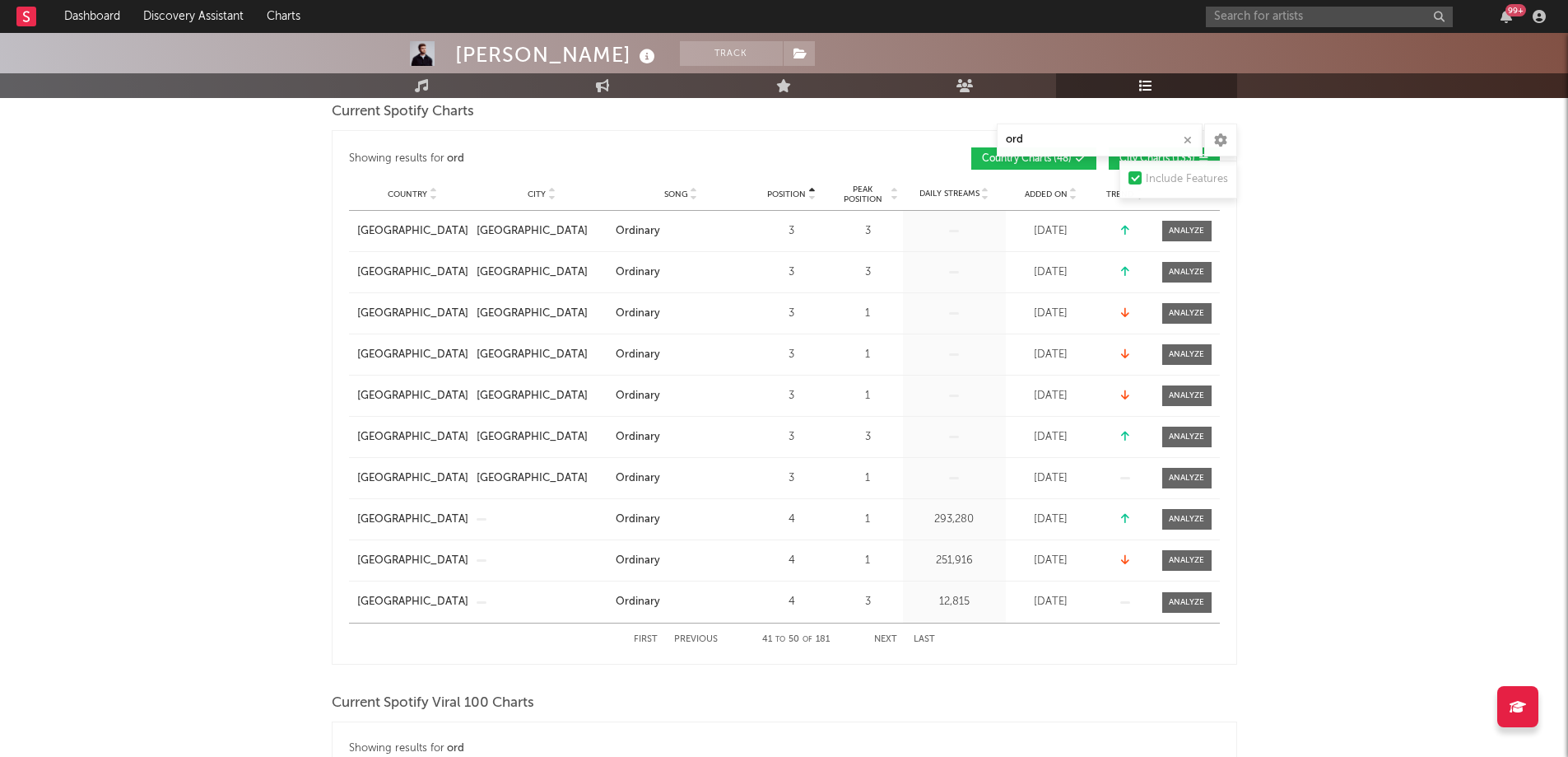
click at [689, 637] on button "Previous" at bounding box center [697, 639] width 44 height 9
click at [687, 636] on button "Previous" at bounding box center [697, 639] width 44 height 9
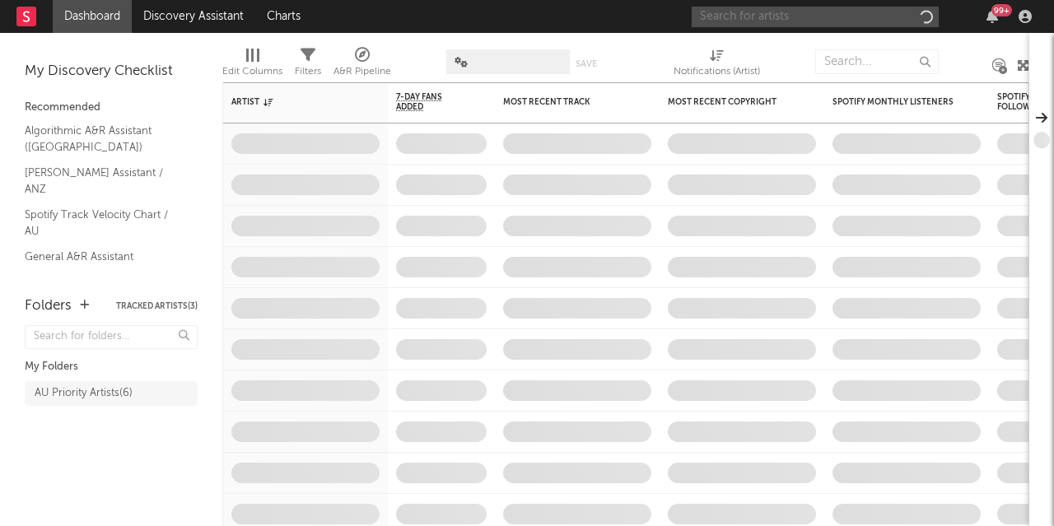
click at [834, 21] on input "text" at bounding box center [815, 17] width 247 height 21
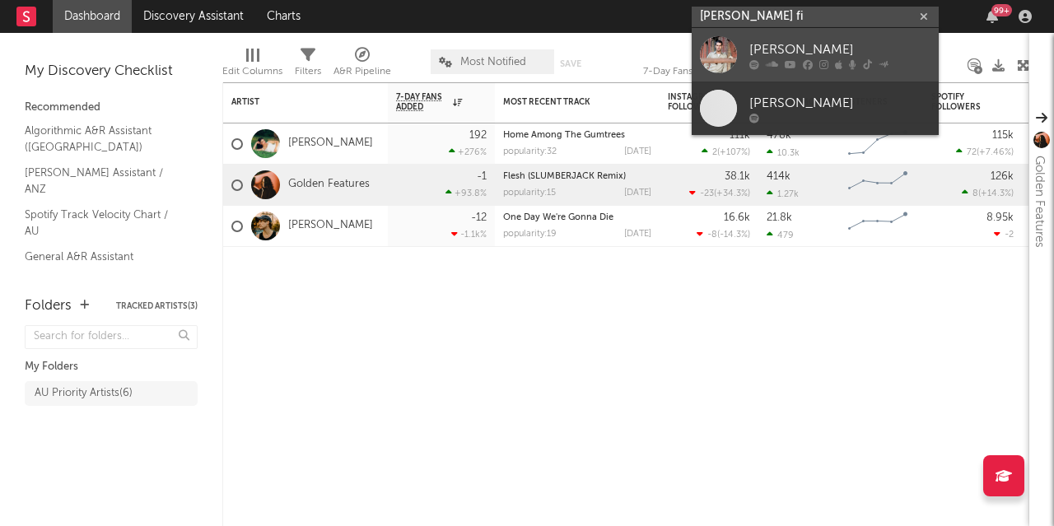
type input "[PERSON_NAME] fi"
click at [776, 43] on div "[PERSON_NAME]" at bounding box center [840, 50] width 181 height 20
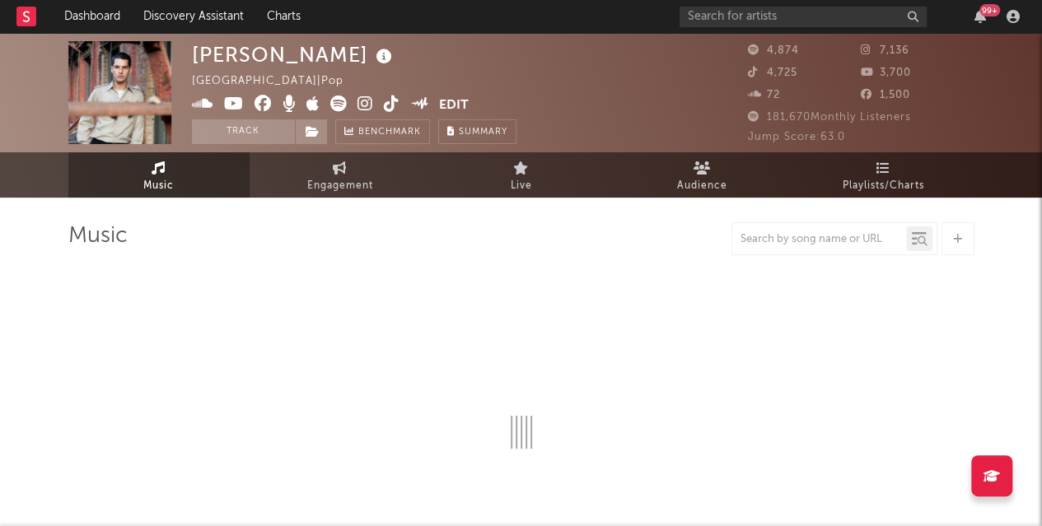
select select "6m"
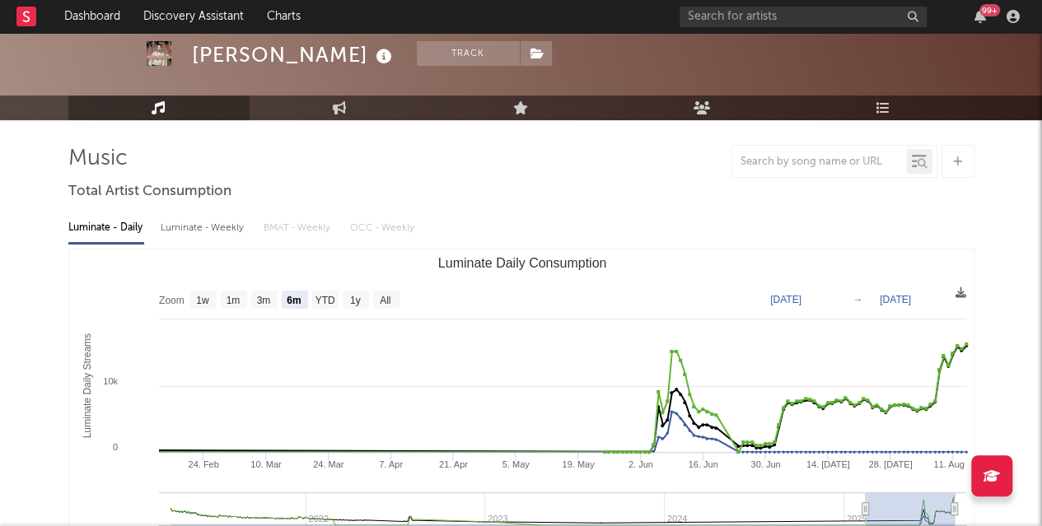
scroll to position [79, 0]
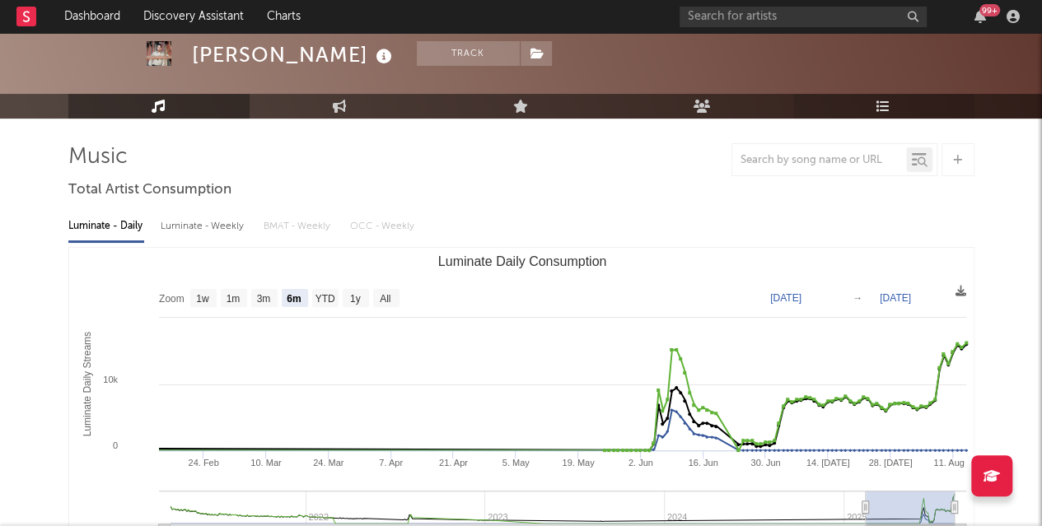
click at [877, 116] on link "Playlists/Charts" at bounding box center [883, 106] width 181 height 25
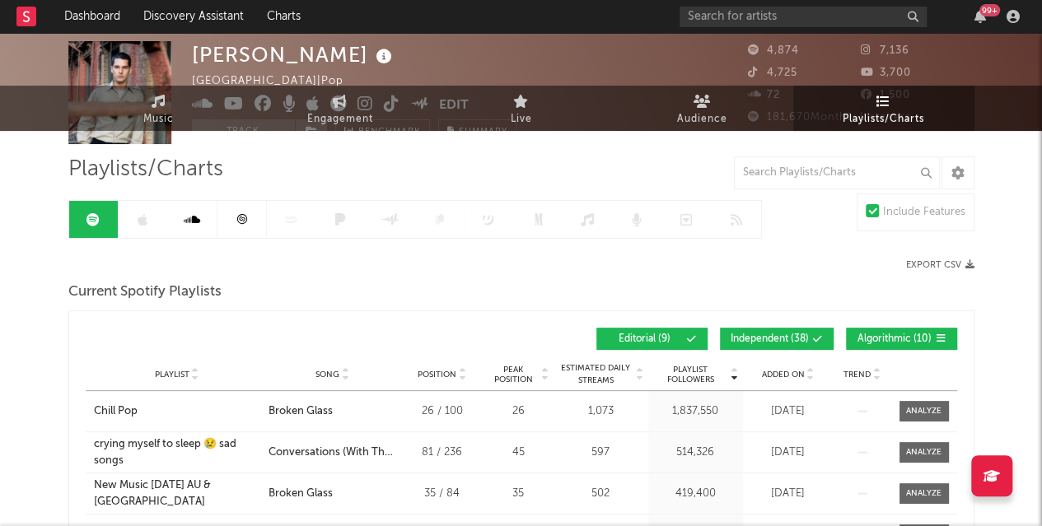
scroll to position [99, 0]
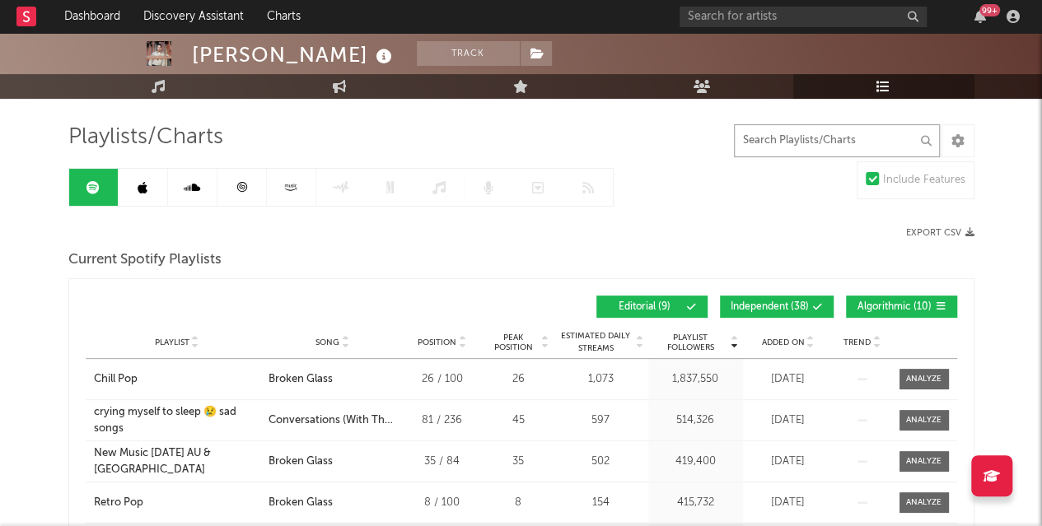
click at [759, 151] on input "text" at bounding box center [837, 140] width 206 height 33
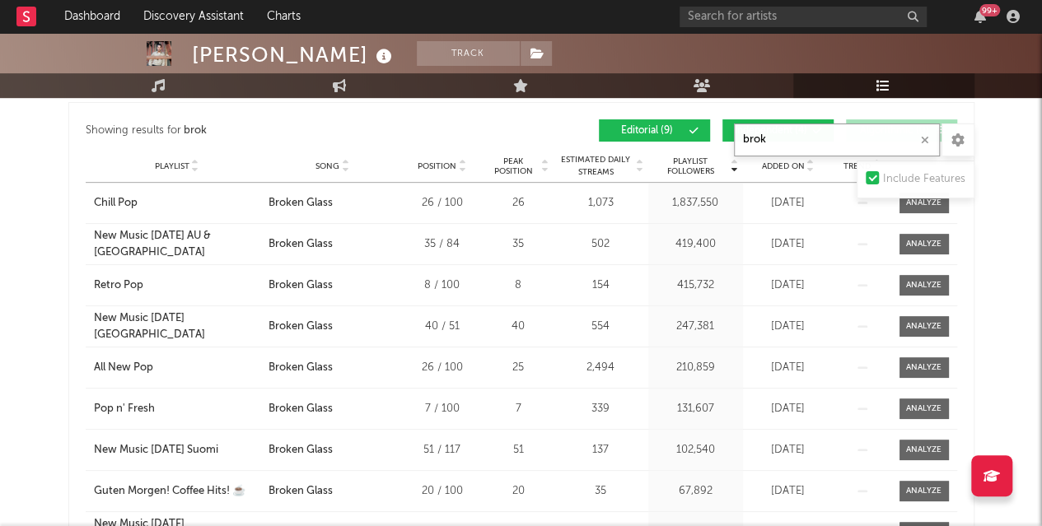
scroll to position [276, 0]
type input "brok"
click at [133, 200] on div "Chill Pop" at bounding box center [116, 202] width 44 height 16
click at [110, 197] on div "Chill Pop" at bounding box center [116, 202] width 44 height 16
click at [127, 286] on div "Retro Pop" at bounding box center [118, 285] width 49 height 16
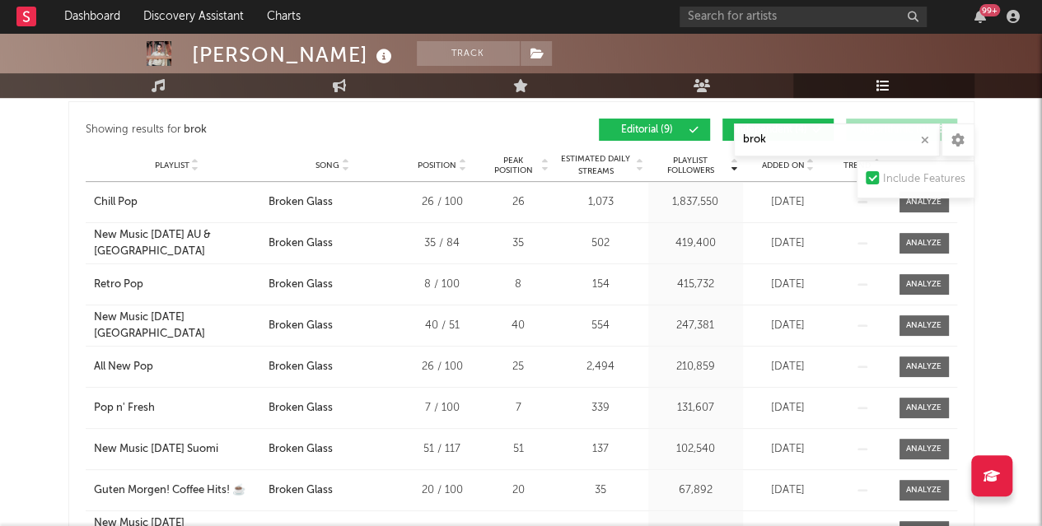
click at [965, 248] on div "Showing results for brok Playlist Followers Playlist Song Position Peak Positio…" at bounding box center [521, 368] width 906 height 535
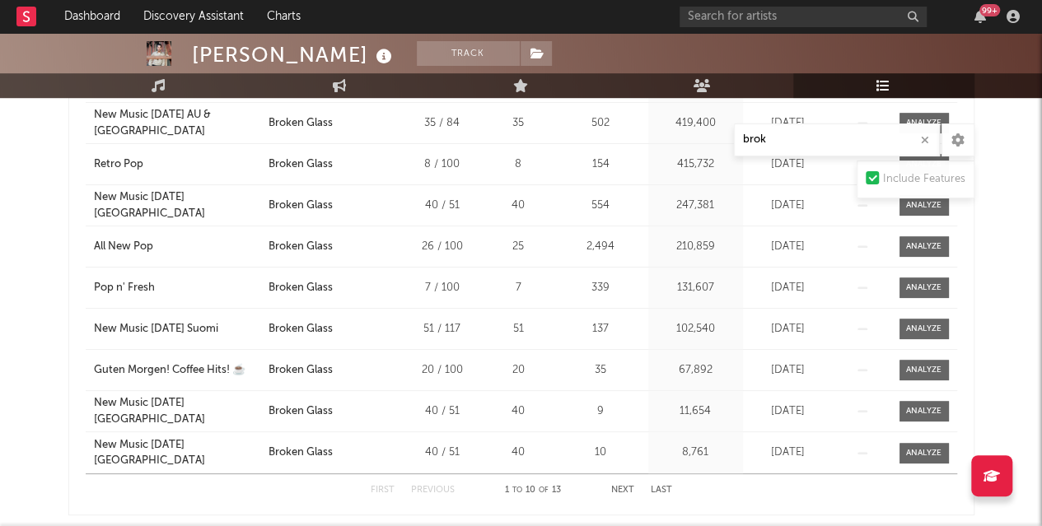
scroll to position [397, 0]
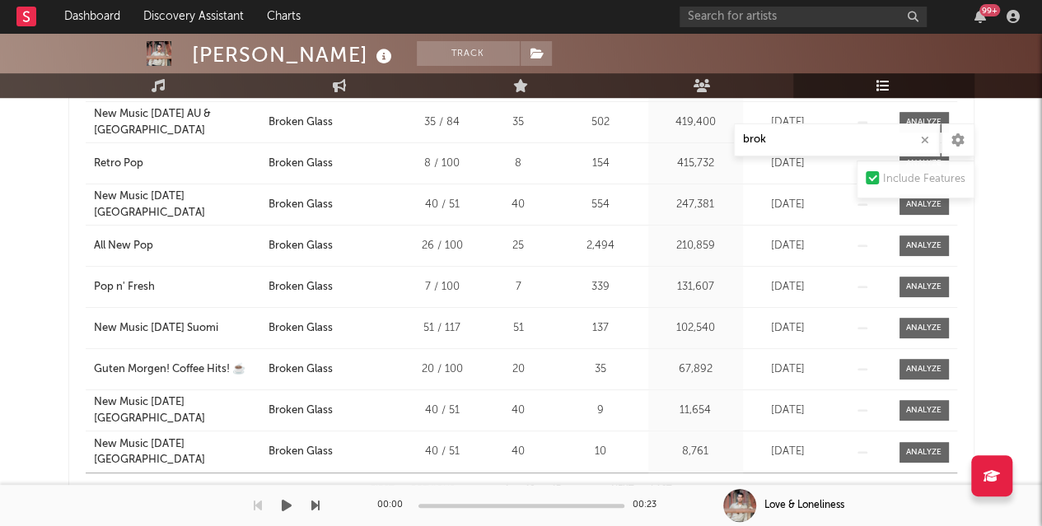
click at [626, 488] on div "Dashboard Discovery Assistant Charts 99 + Notifications Settings Mark all as re…" at bounding box center [521, 472] width 1042 height 1672
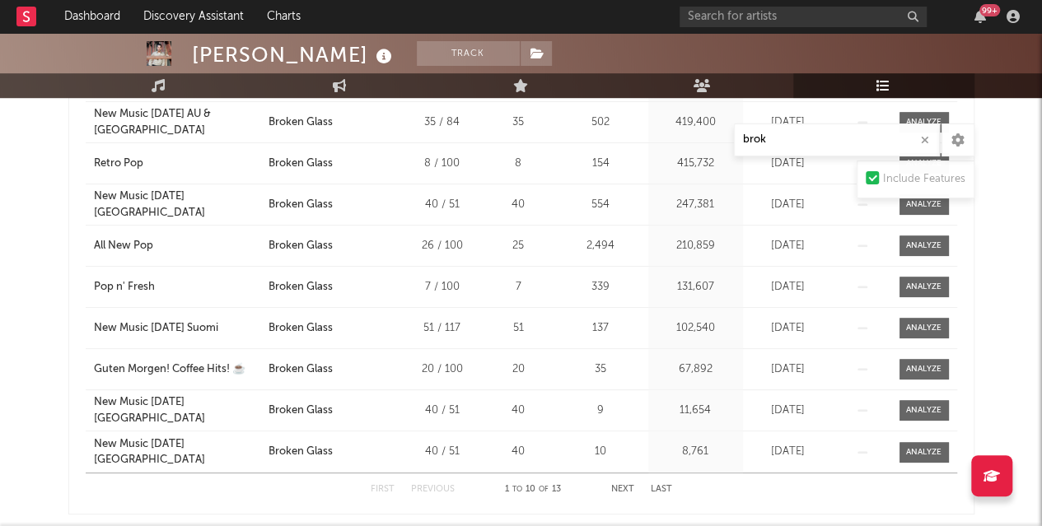
click at [626, 485] on button "Next" at bounding box center [622, 489] width 23 height 9
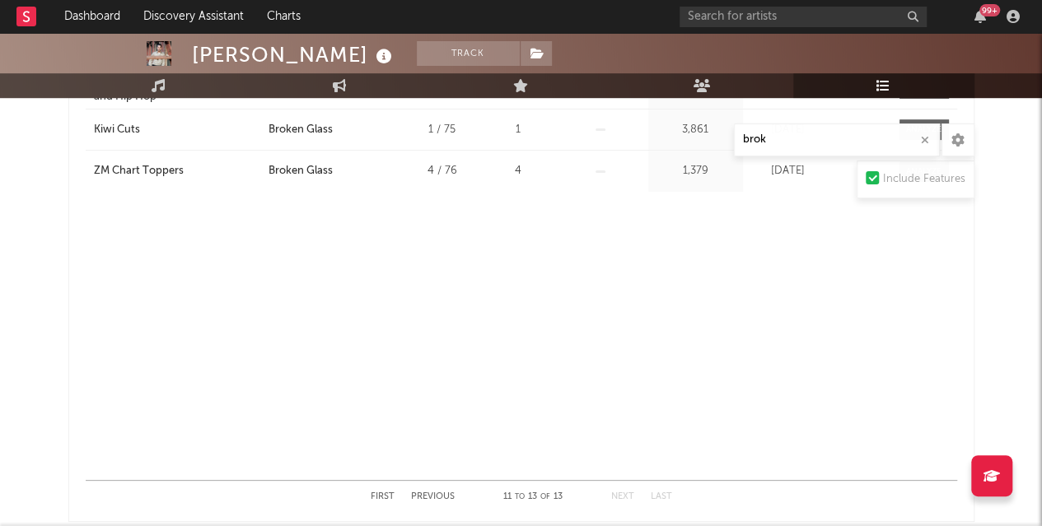
scroll to position [390, 0]
click at [389, 485] on div "First Previous 11 to 13 of 13 Next Last" at bounding box center [521, 496] width 301 height 32
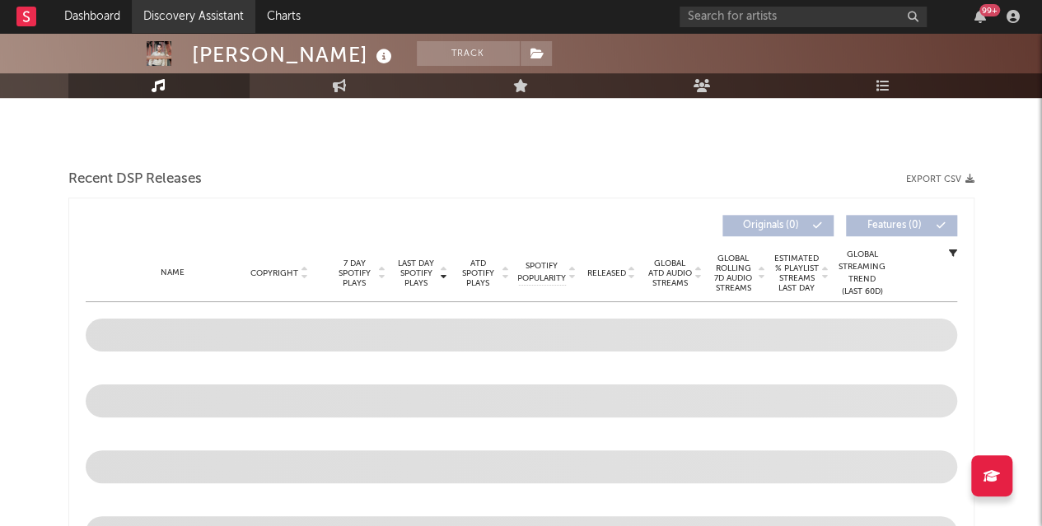
scroll to position [79, 0]
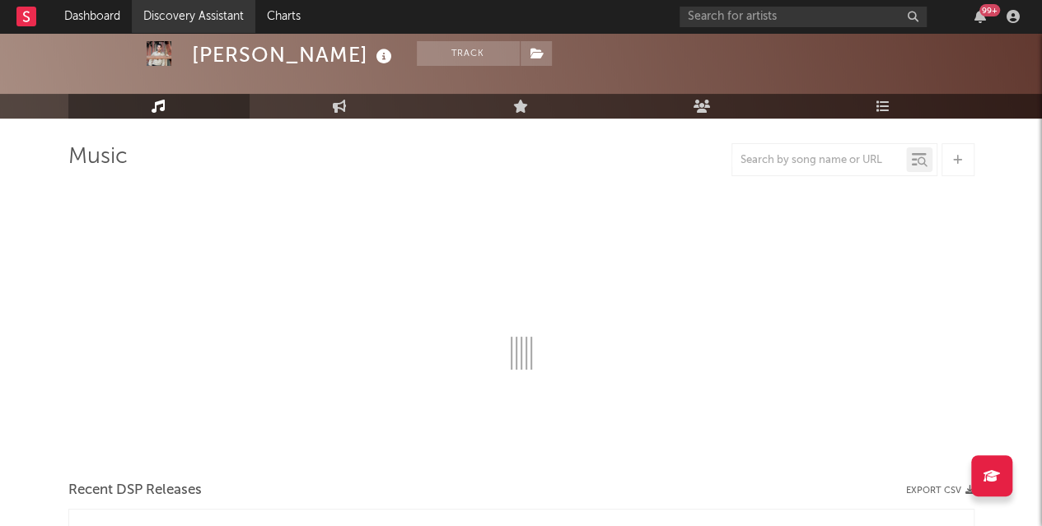
select select "6m"
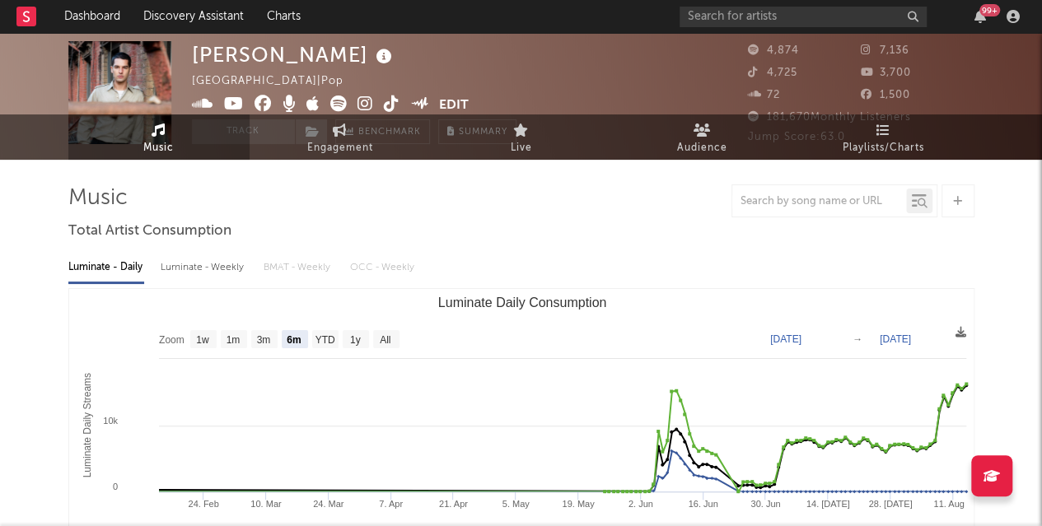
scroll to position [0, 0]
